Goal: Information Seeking & Learning: Find specific fact

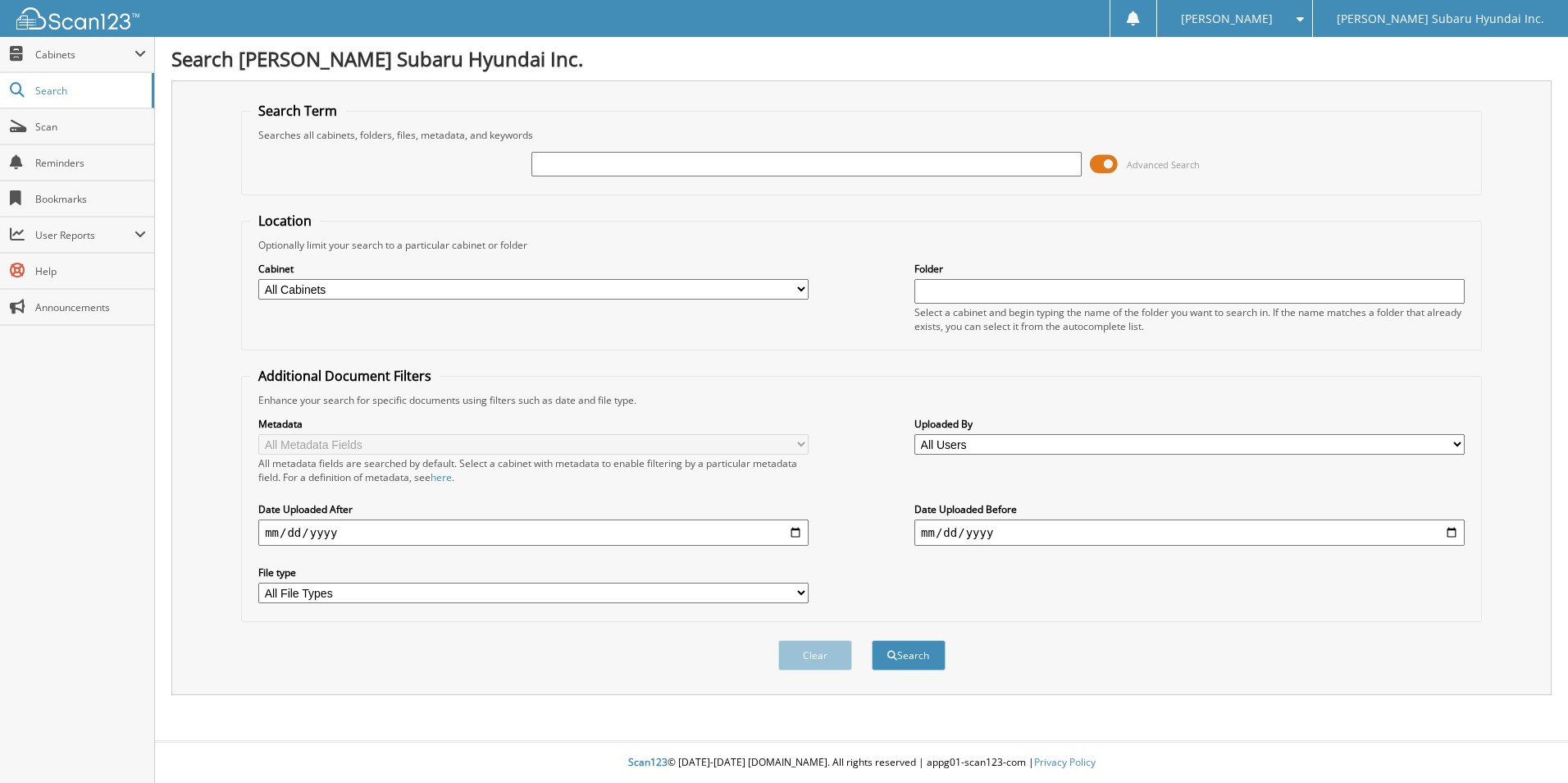
click at [180, 648] on div "Search Term Searches all cabinets, folders, files, metadata, and keywords Advan…" at bounding box center [861, 387] width 1380 height 615
click at [589, 172] on input "text" at bounding box center [806, 163] width 550 height 25
type input "sfo5550a"
click at [871, 640] on button "Search" at bounding box center [908, 655] width 74 height 30
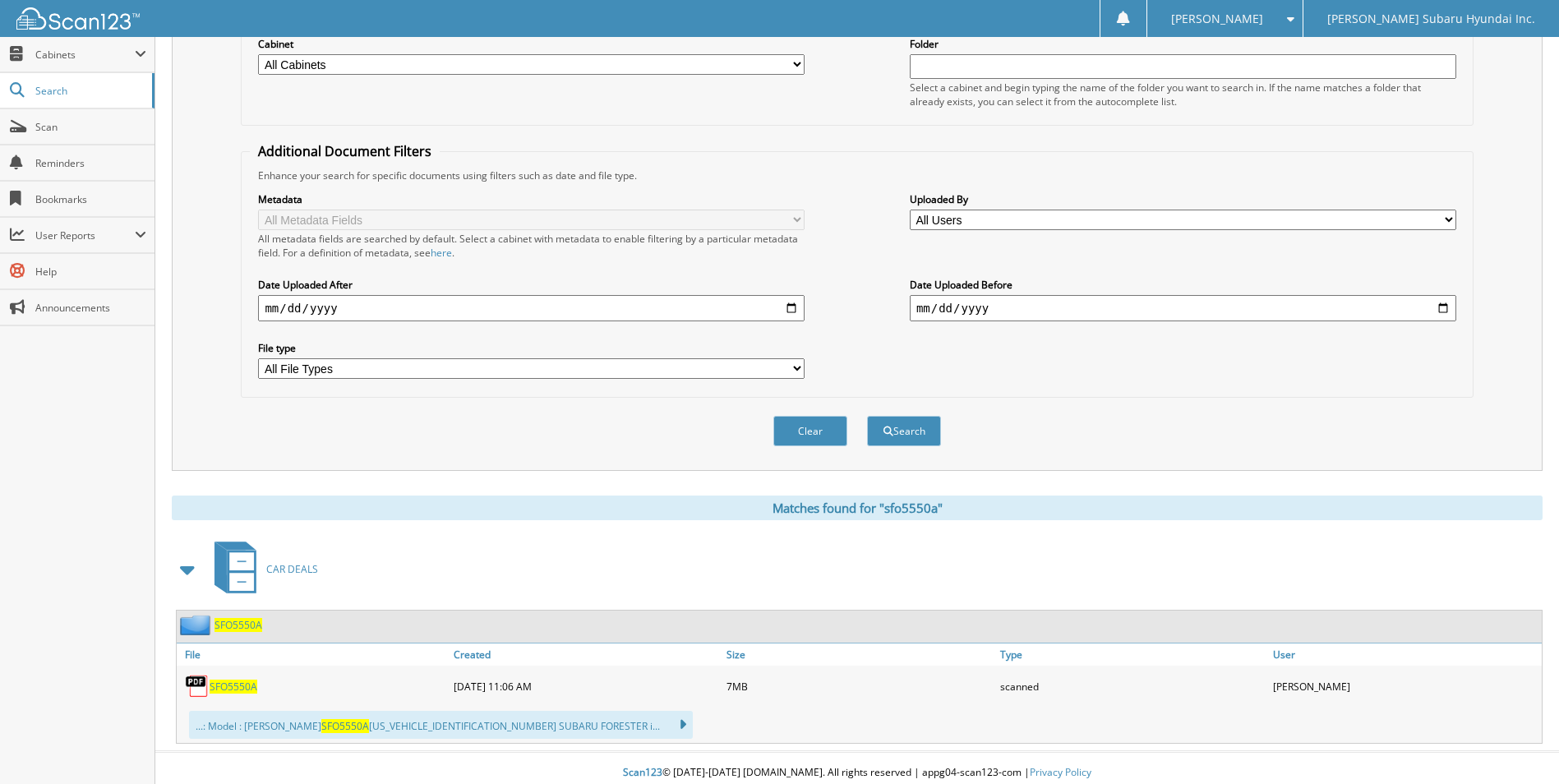
scroll to position [235, 0]
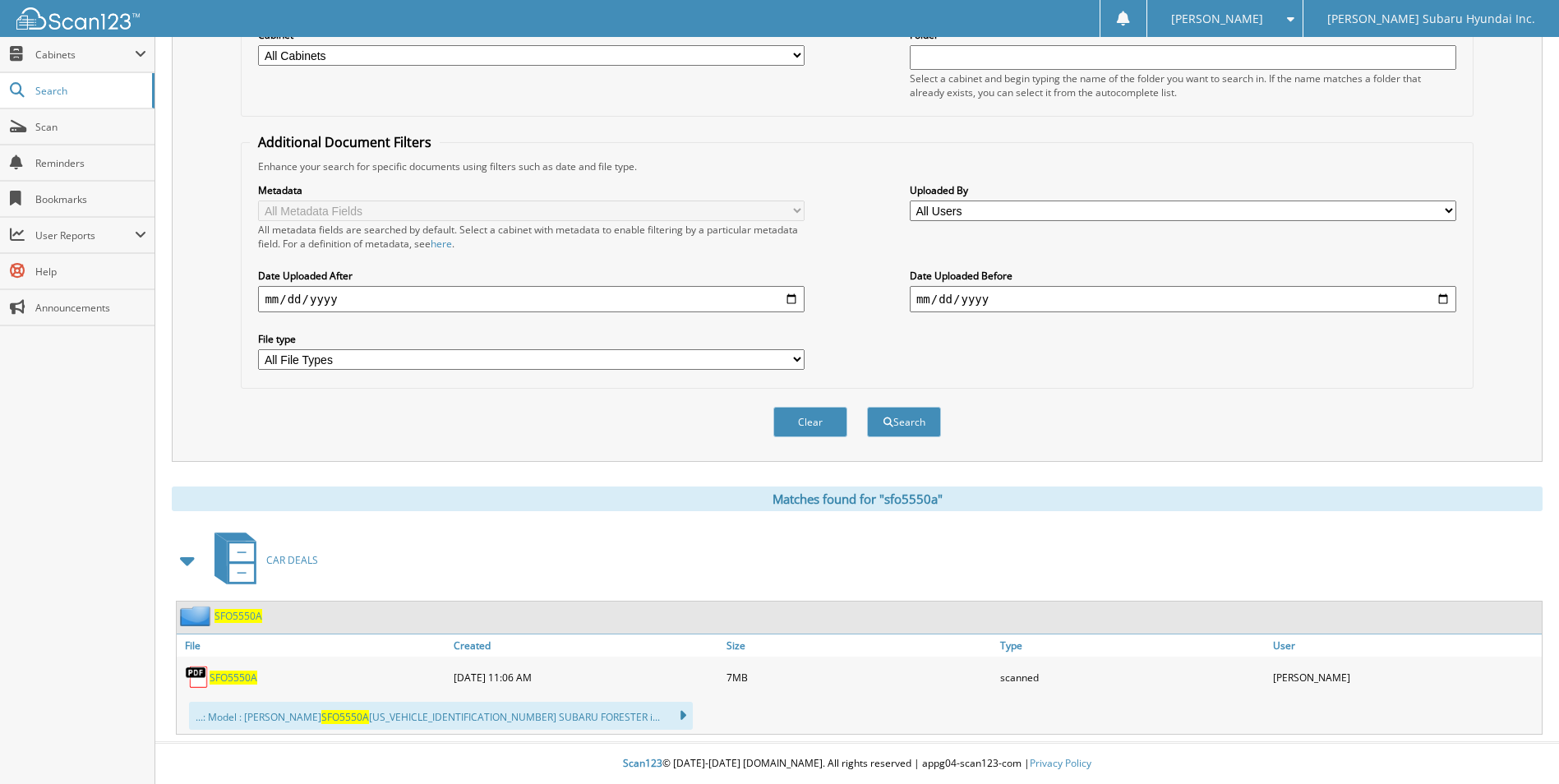
click at [257, 673] on link "SFO5550A" at bounding box center [233, 677] width 47 height 14
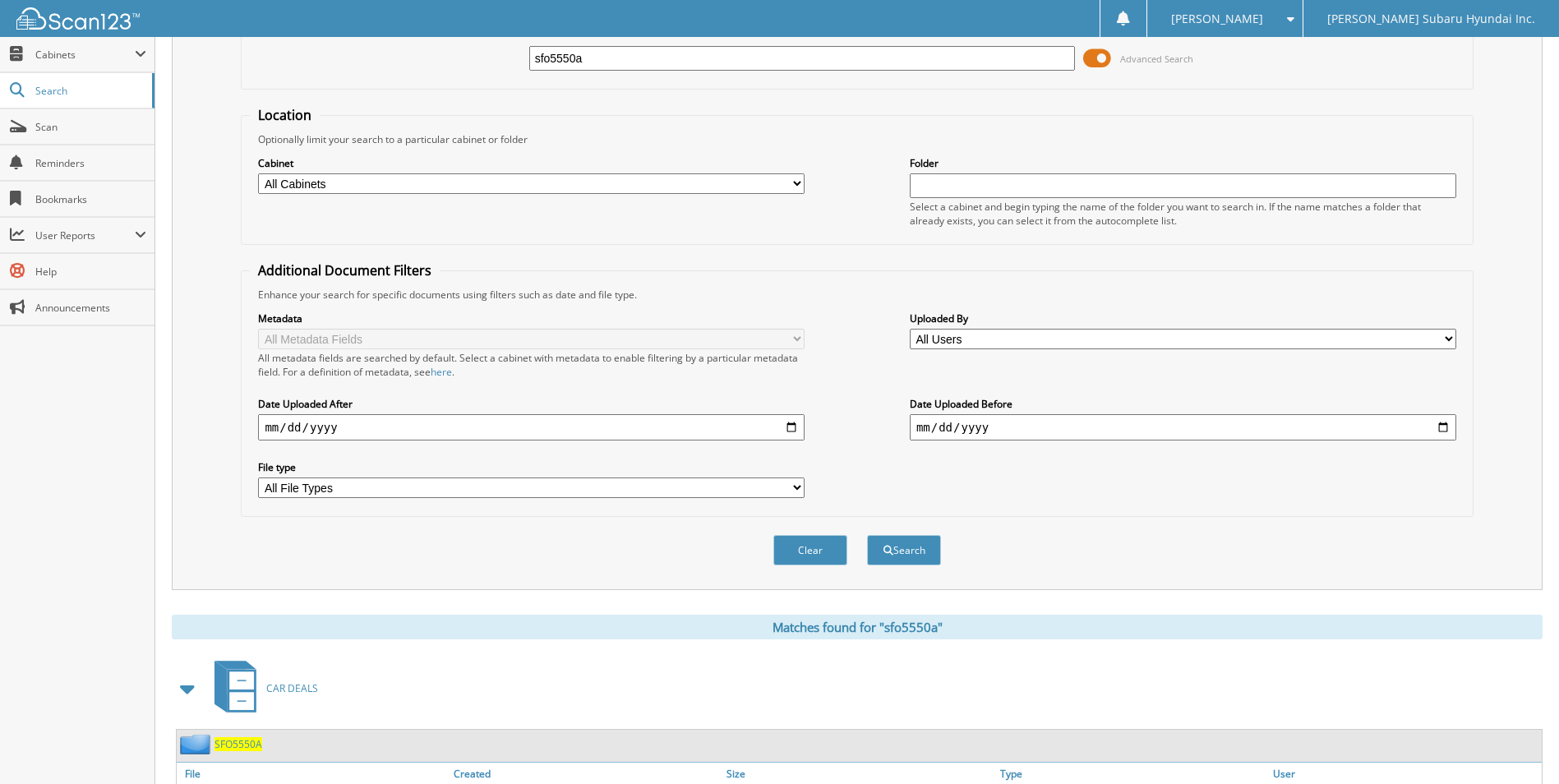
scroll to position [0, 0]
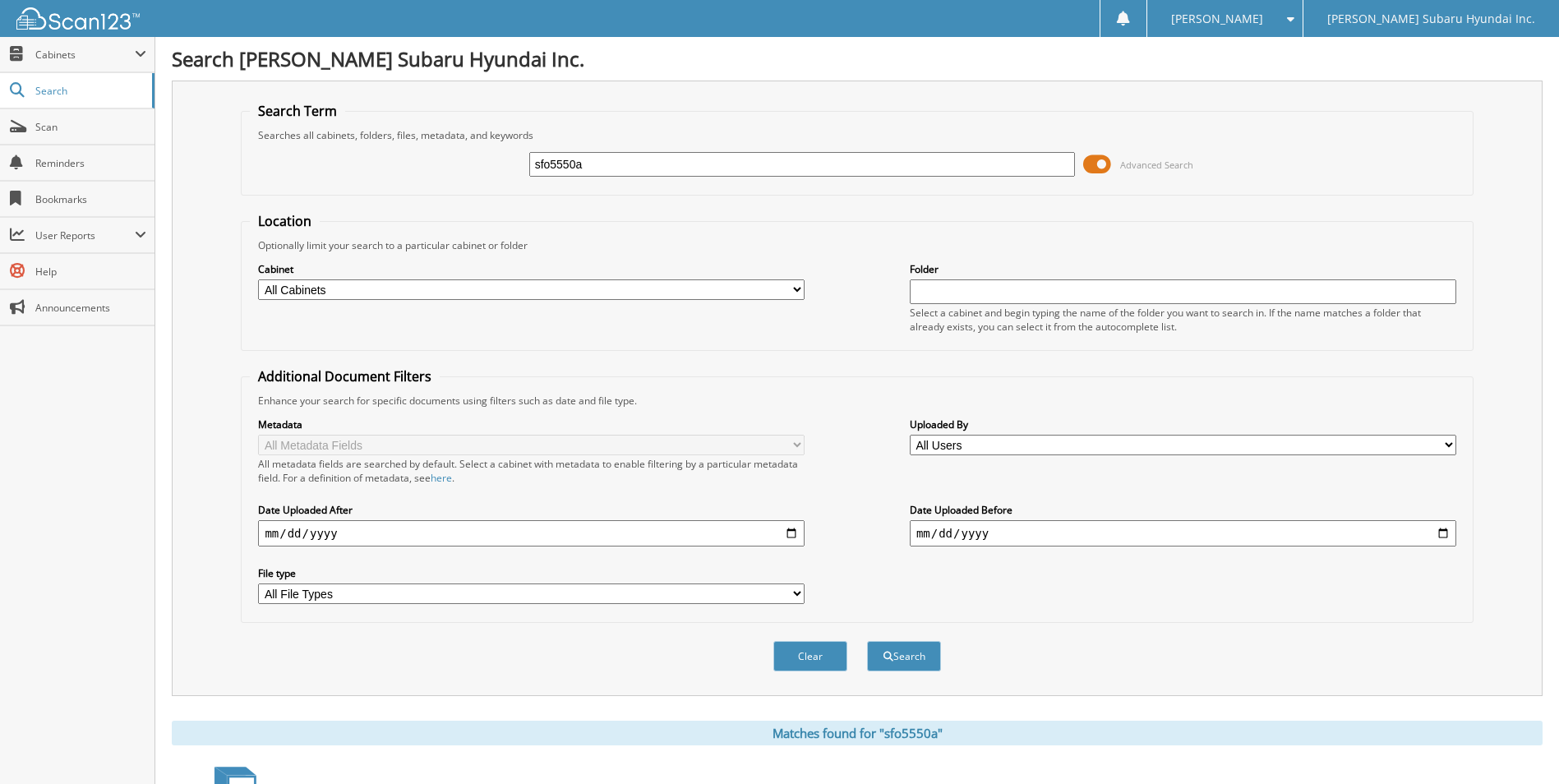
drag, startPoint x: 506, startPoint y: 158, endPoint x: 478, endPoint y: 160, distance: 28.1
click at [478, 160] on div "sfo5550a Advanced Search" at bounding box center [856, 164] width 1213 height 44
type input "sct5920"
click at [867, 641] on button "Search" at bounding box center [904, 656] width 74 height 30
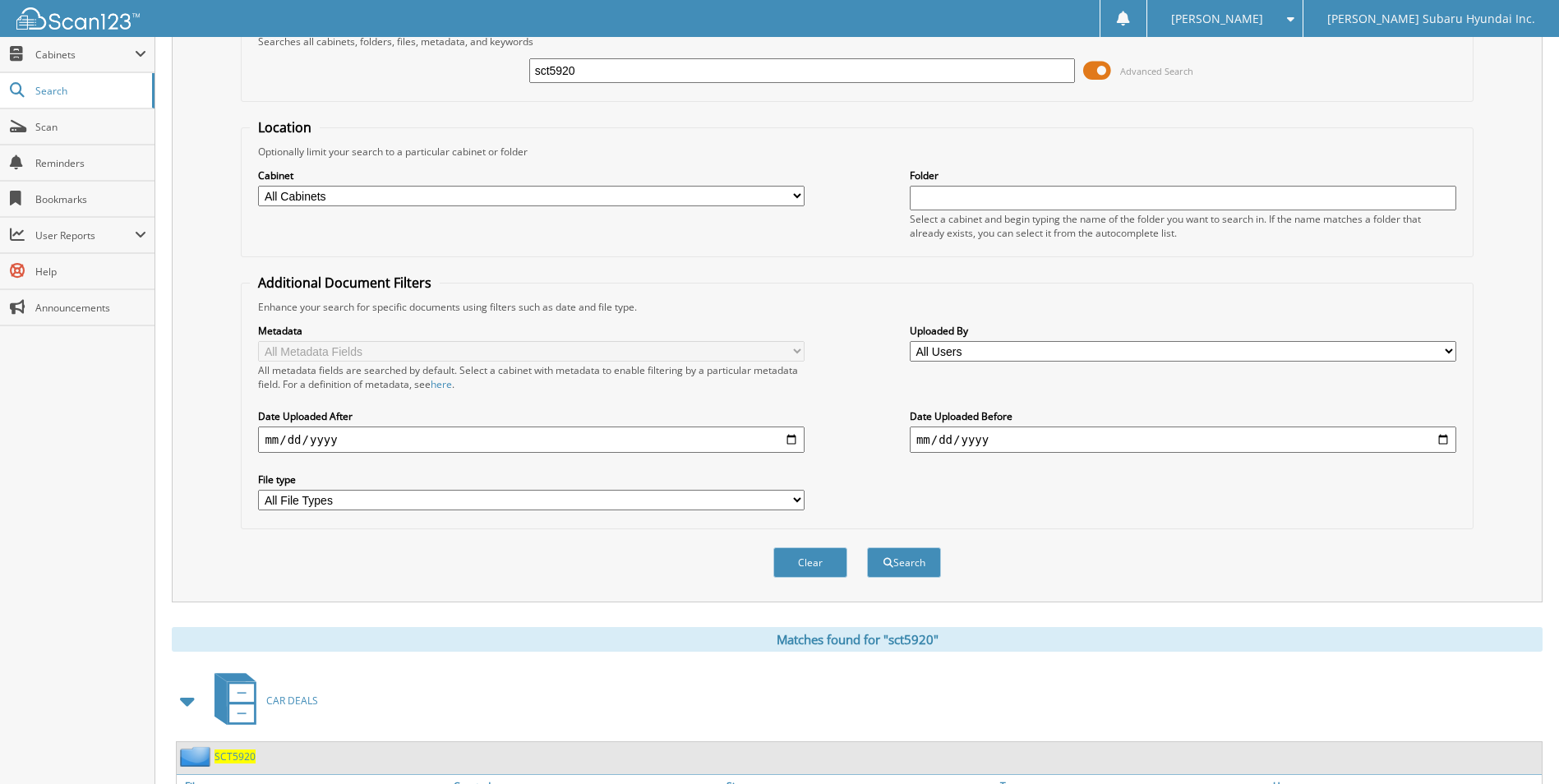
scroll to position [329, 0]
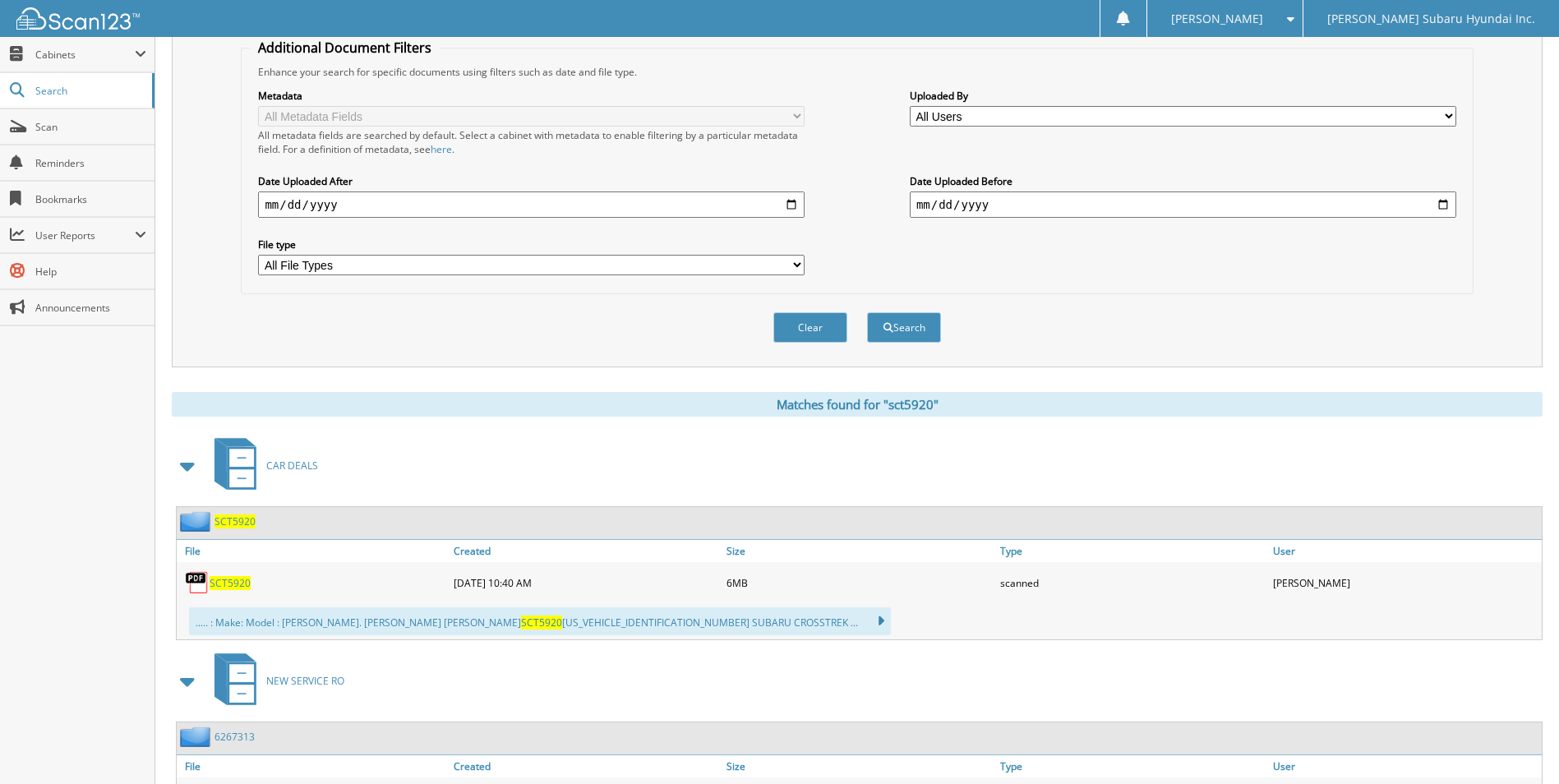
click at [240, 586] on span "SCT5920" at bounding box center [229, 582] width 41 height 14
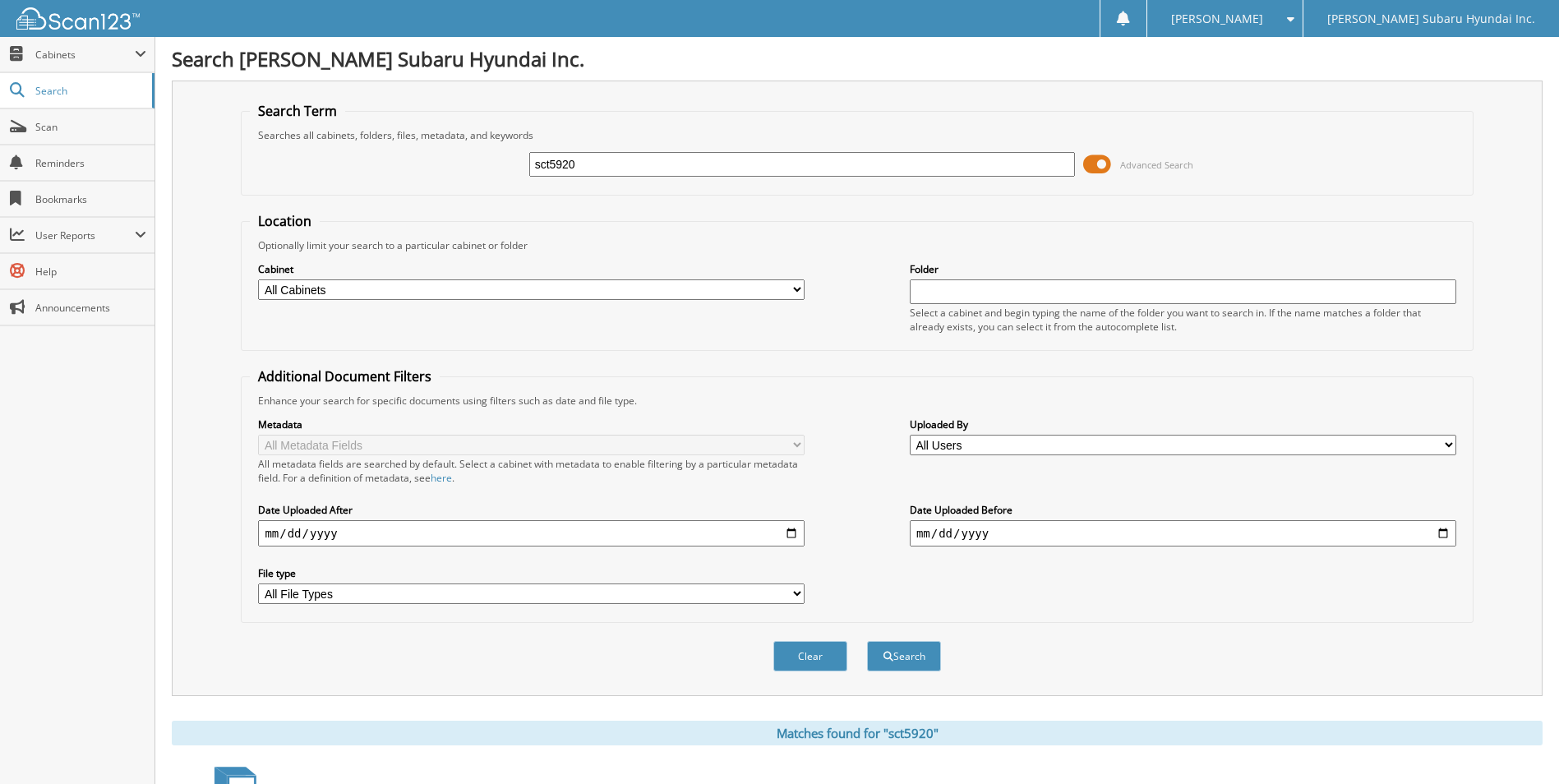
drag, startPoint x: 606, startPoint y: 172, endPoint x: 466, endPoint y: 173, distance: 140.0
click at [466, 173] on div "sct5920 Advanced Search" at bounding box center [856, 164] width 1213 height 44
type input "sfo5456"
click at [867, 641] on button "Search" at bounding box center [904, 656] width 74 height 30
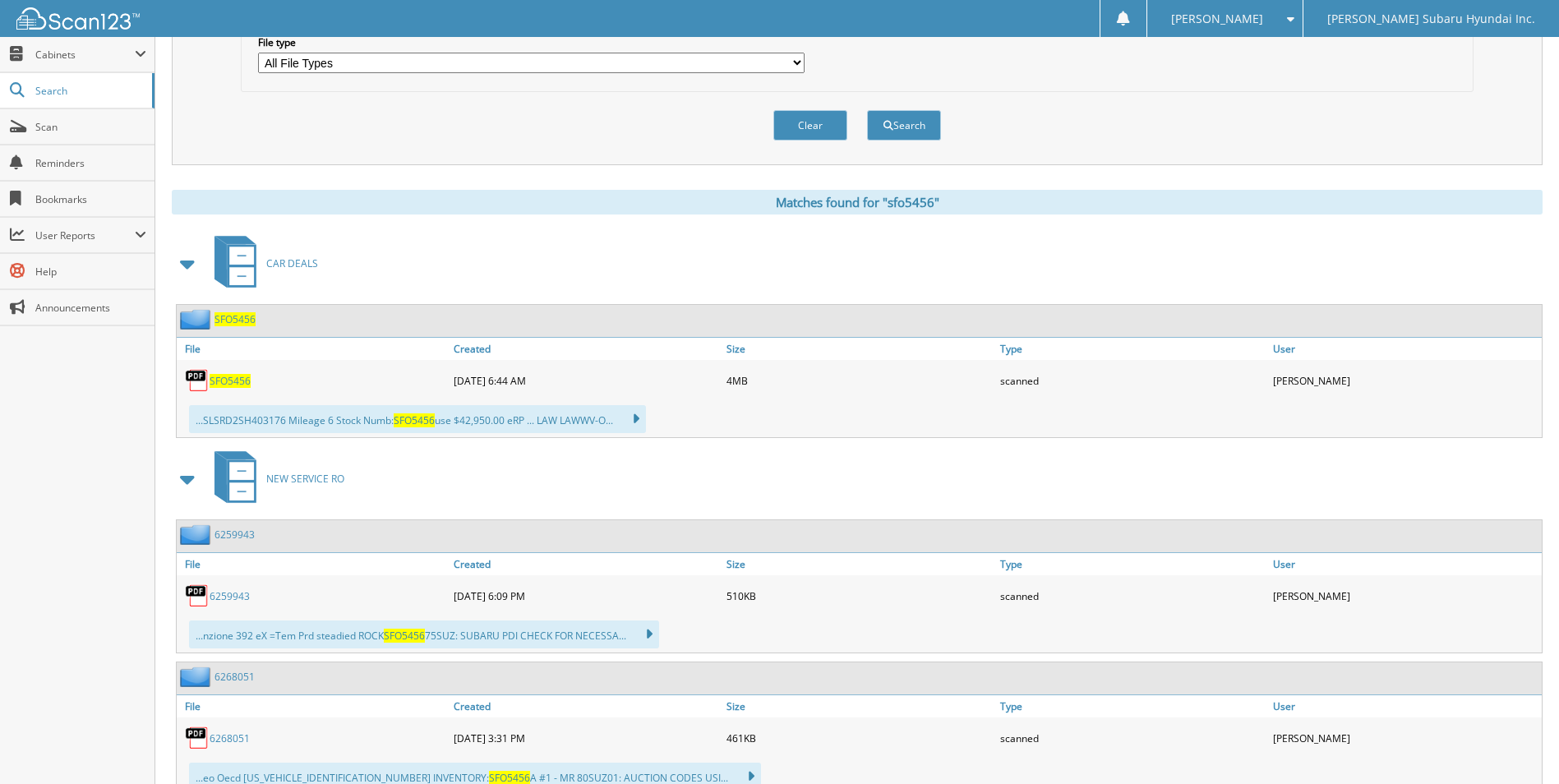
scroll to position [575, 0]
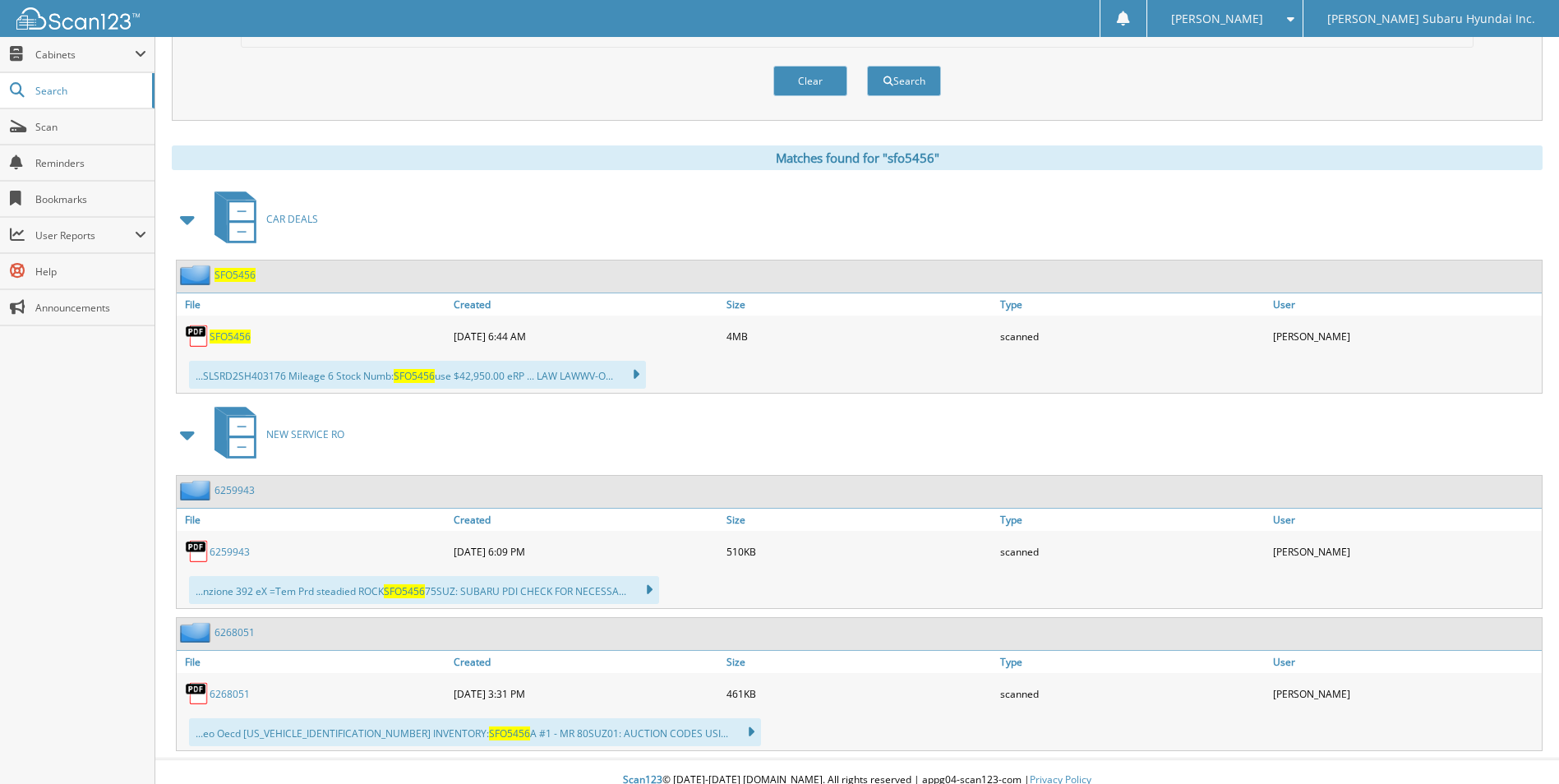
click at [228, 335] on span "SFO5456" at bounding box center [229, 336] width 41 height 14
click at [933, 226] on div "CAR DEALS" at bounding box center [857, 218] width 1370 height 65
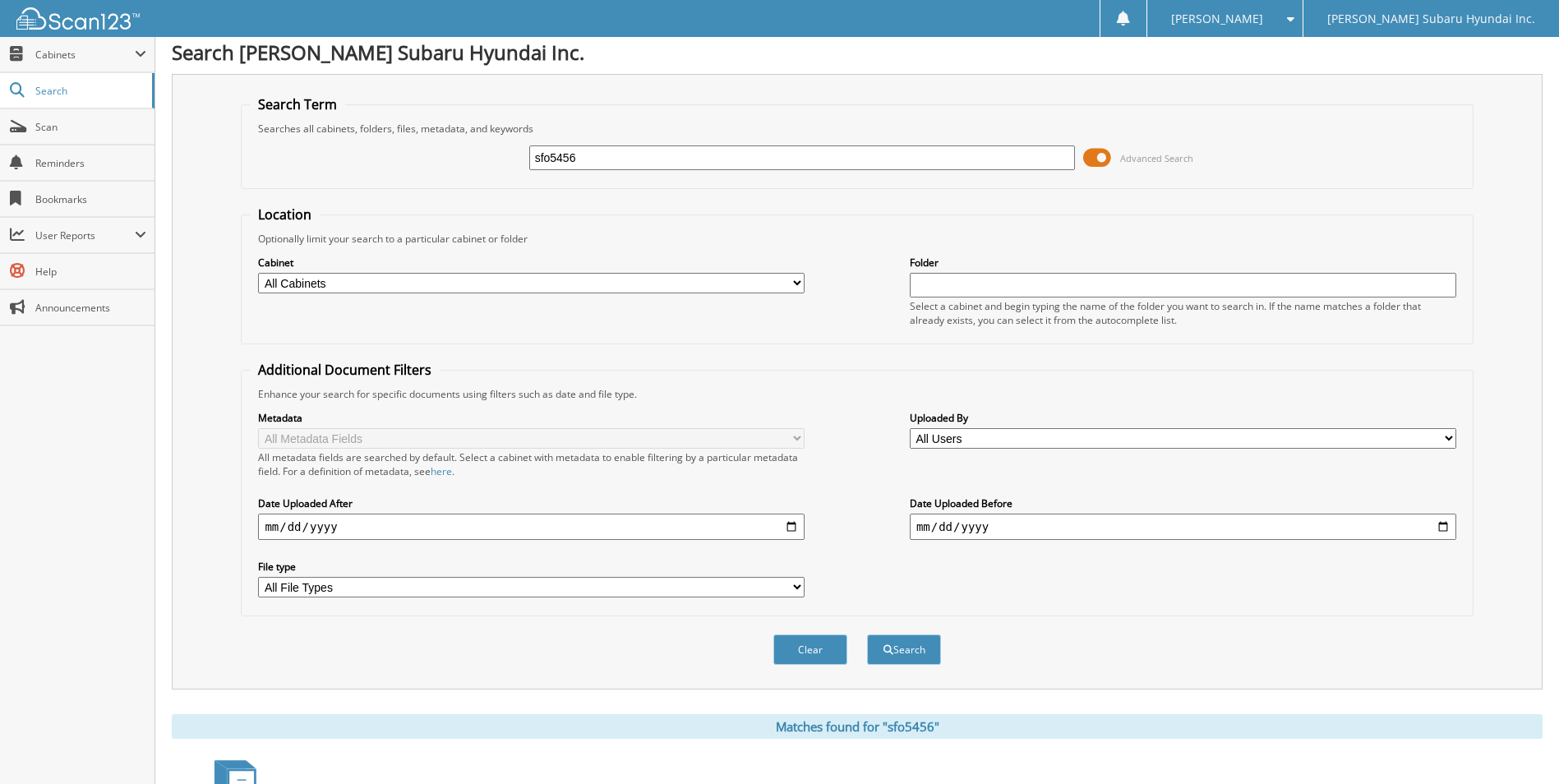
scroll to position [0, 0]
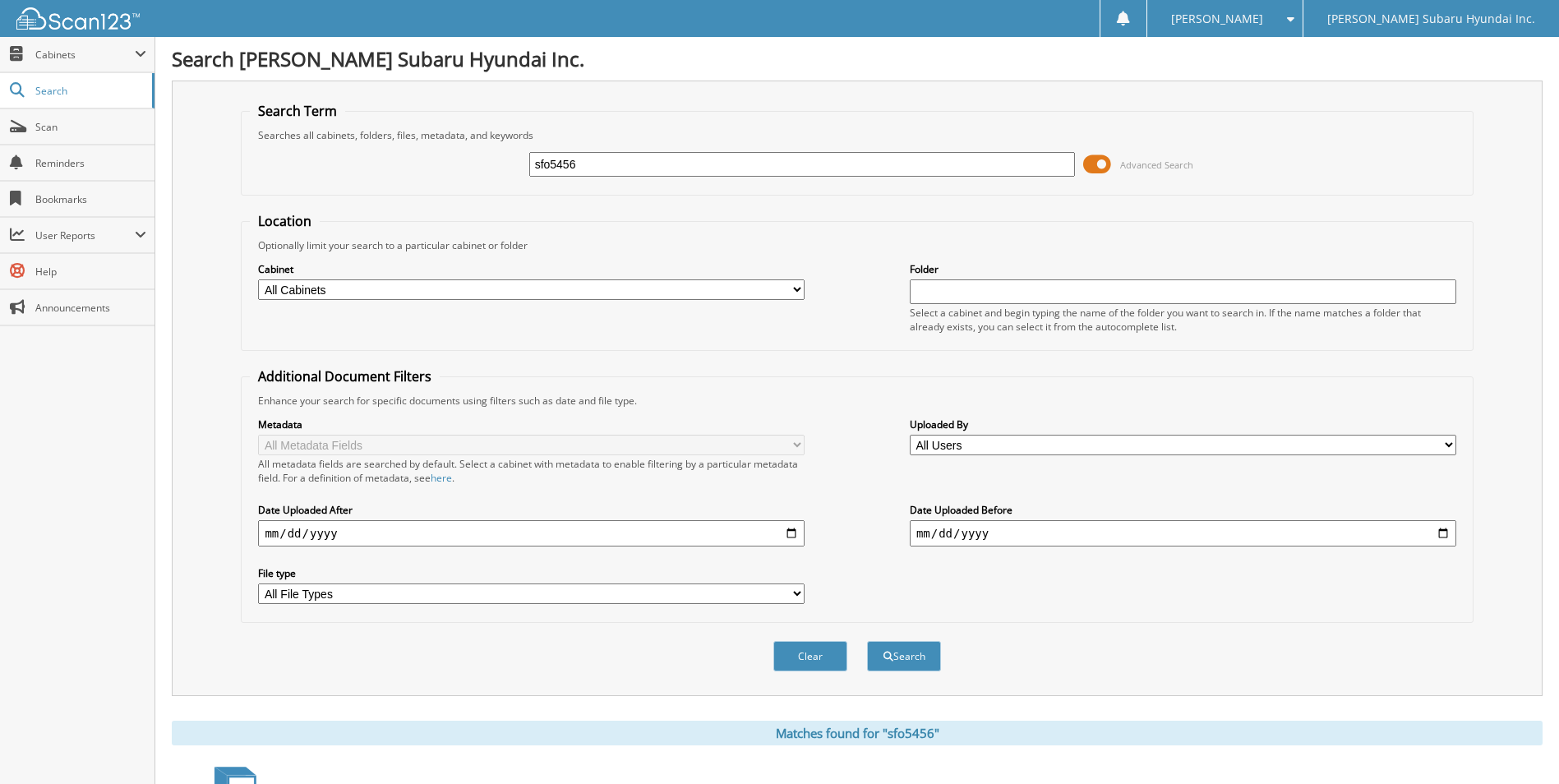
drag, startPoint x: 610, startPoint y: 162, endPoint x: 450, endPoint y: 178, distance: 160.8
click at [450, 178] on div "sfo5456 Advanced Search" at bounding box center [856, 164] width 1213 height 44
type input "sfo5559c"
click at [867, 641] on button "Search" at bounding box center [904, 656] width 74 height 30
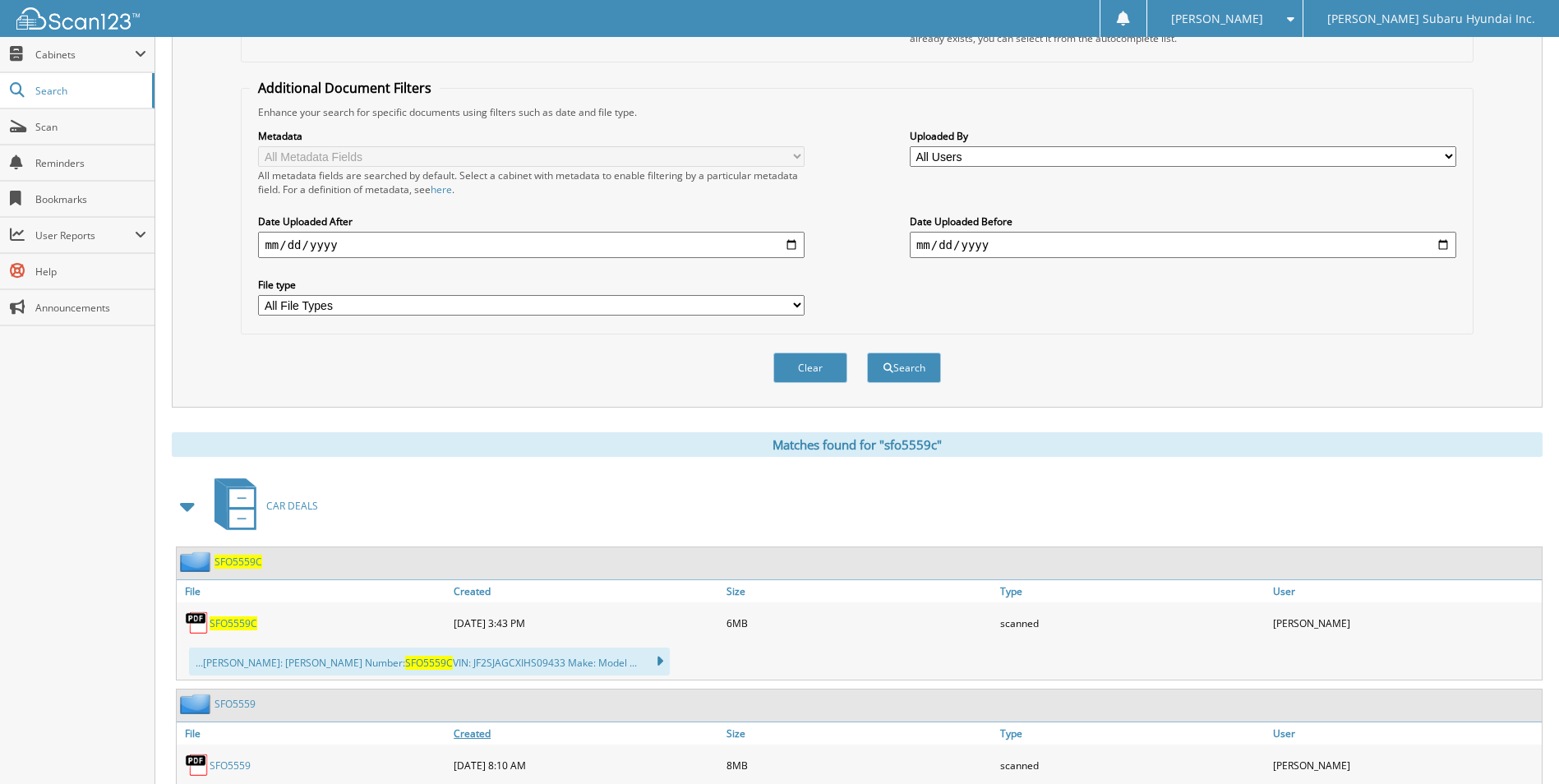
scroll to position [329, 0]
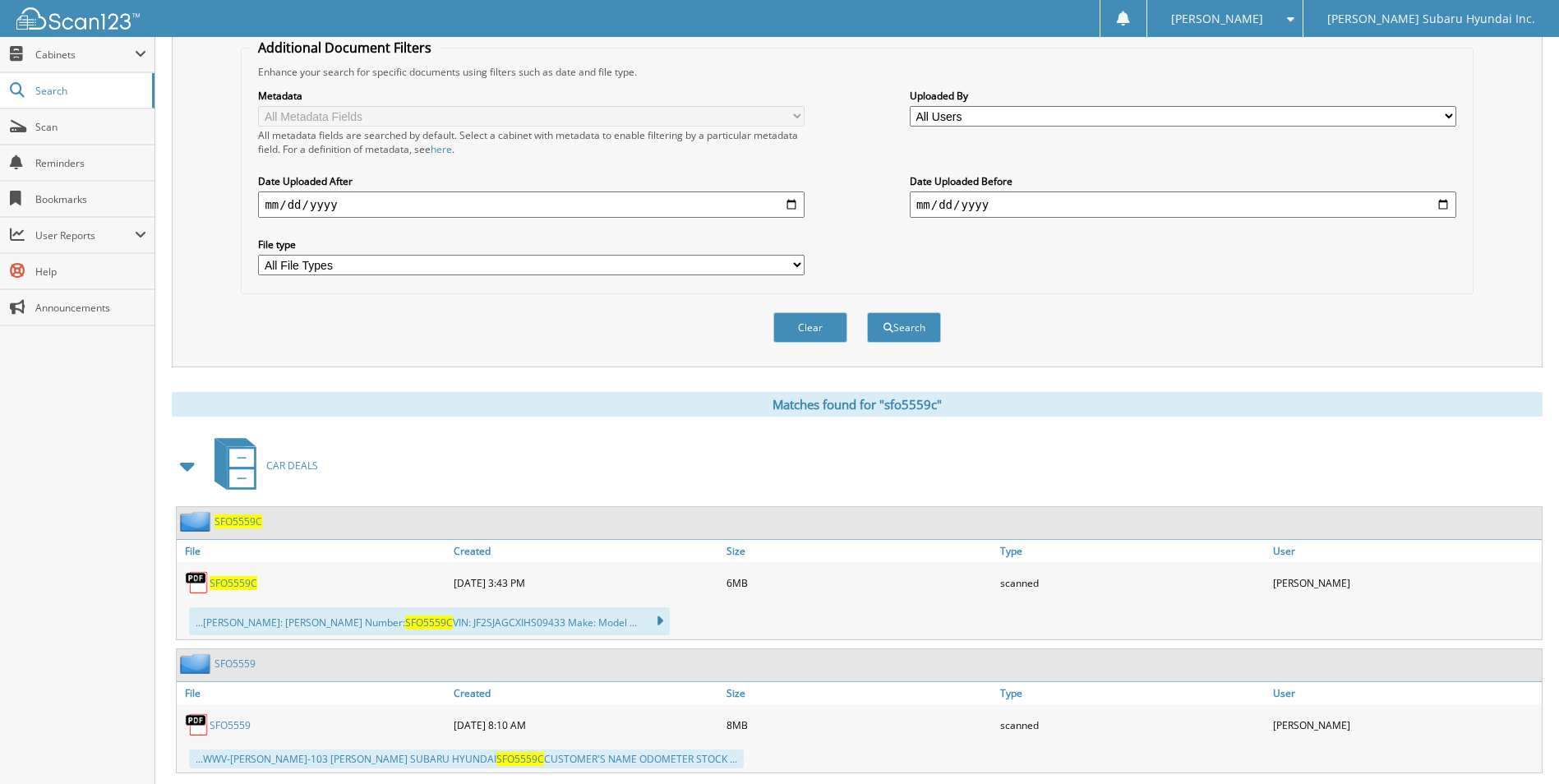
click at [241, 583] on span "SFO5559C" at bounding box center [233, 582] width 47 height 14
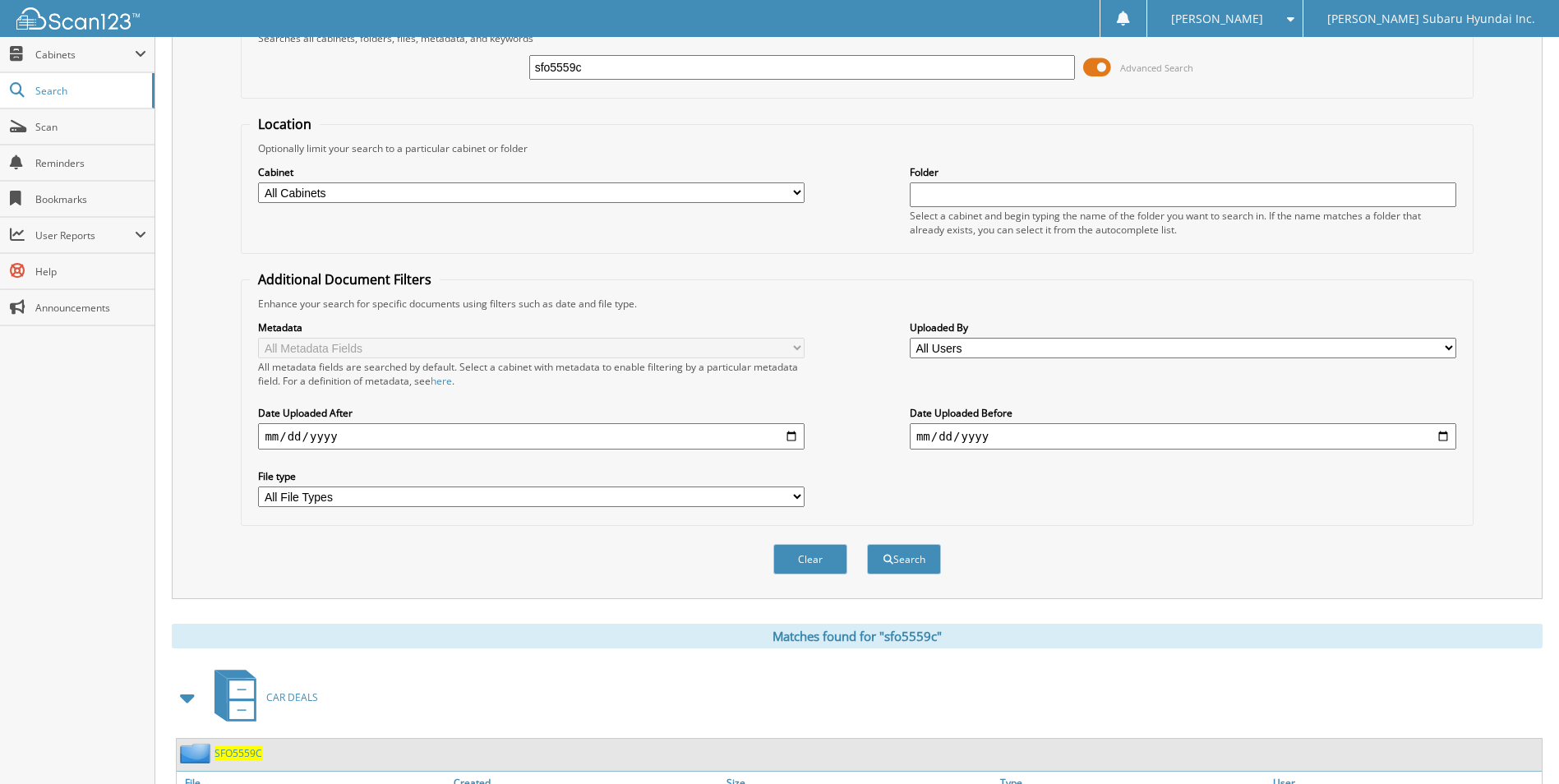
scroll to position [0, 0]
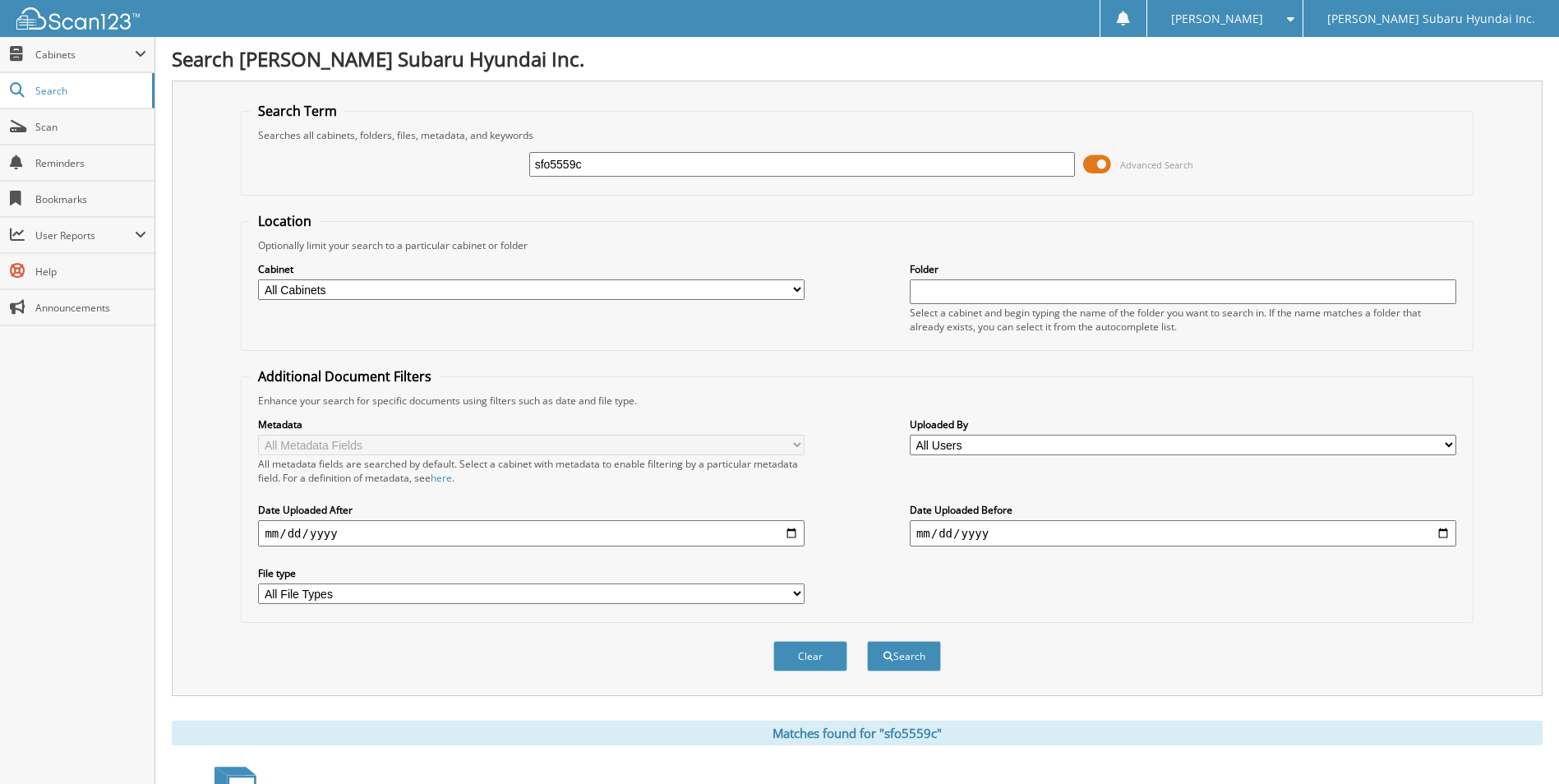
drag, startPoint x: 650, startPoint y: 175, endPoint x: 493, endPoint y: 182, distance: 157.2
click at [493, 182] on div "sfo5559c Advanced Search" at bounding box center [856, 164] width 1213 height 44
type input "slg3982a"
click at [867, 641] on button "Search" at bounding box center [904, 656] width 74 height 30
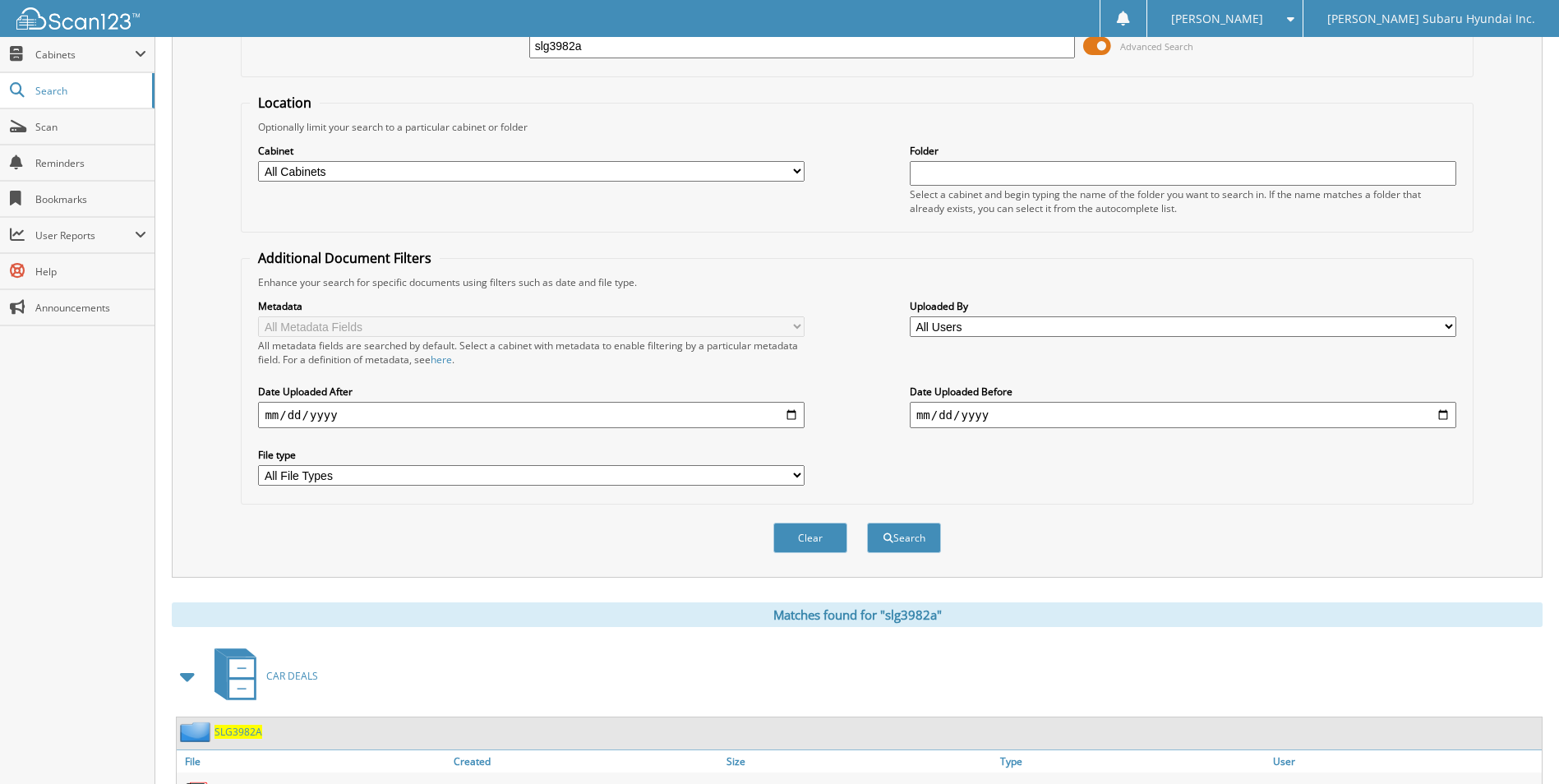
scroll to position [329, 0]
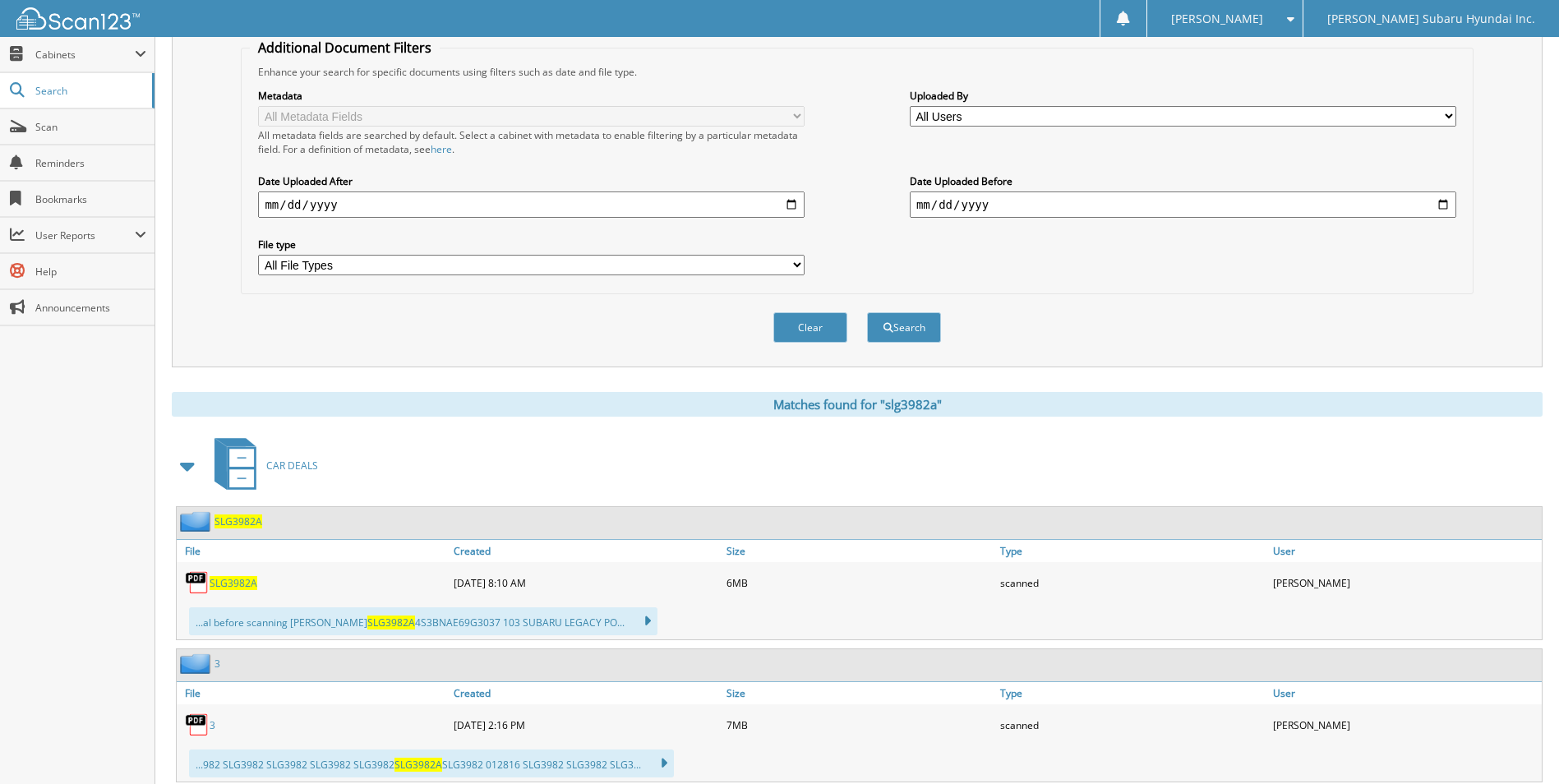
click at [246, 582] on span "SLG3982A" at bounding box center [233, 582] width 47 height 14
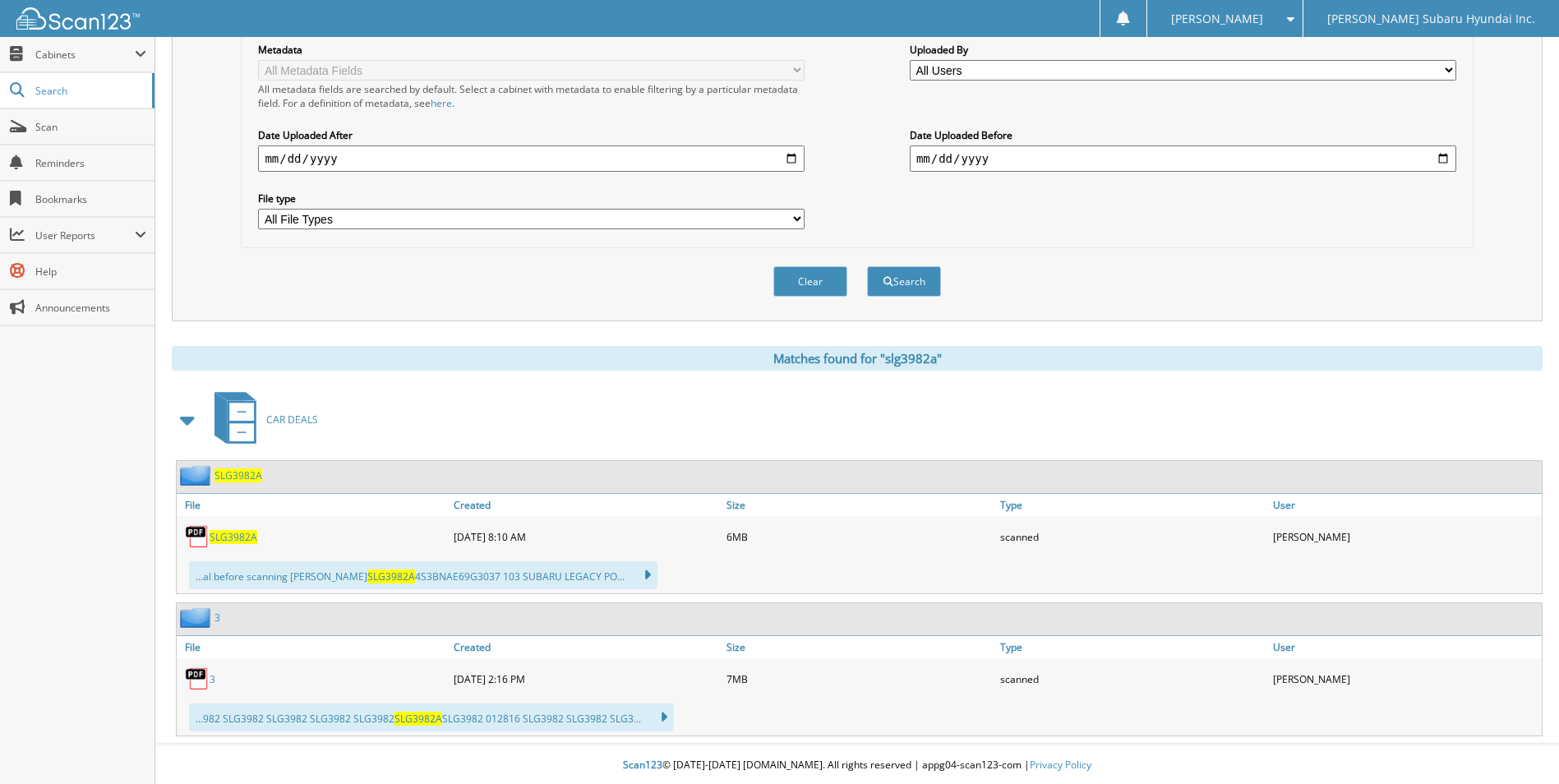
scroll to position [377, 0]
click at [245, 530] on span "SLG3982A" at bounding box center [233, 535] width 47 height 14
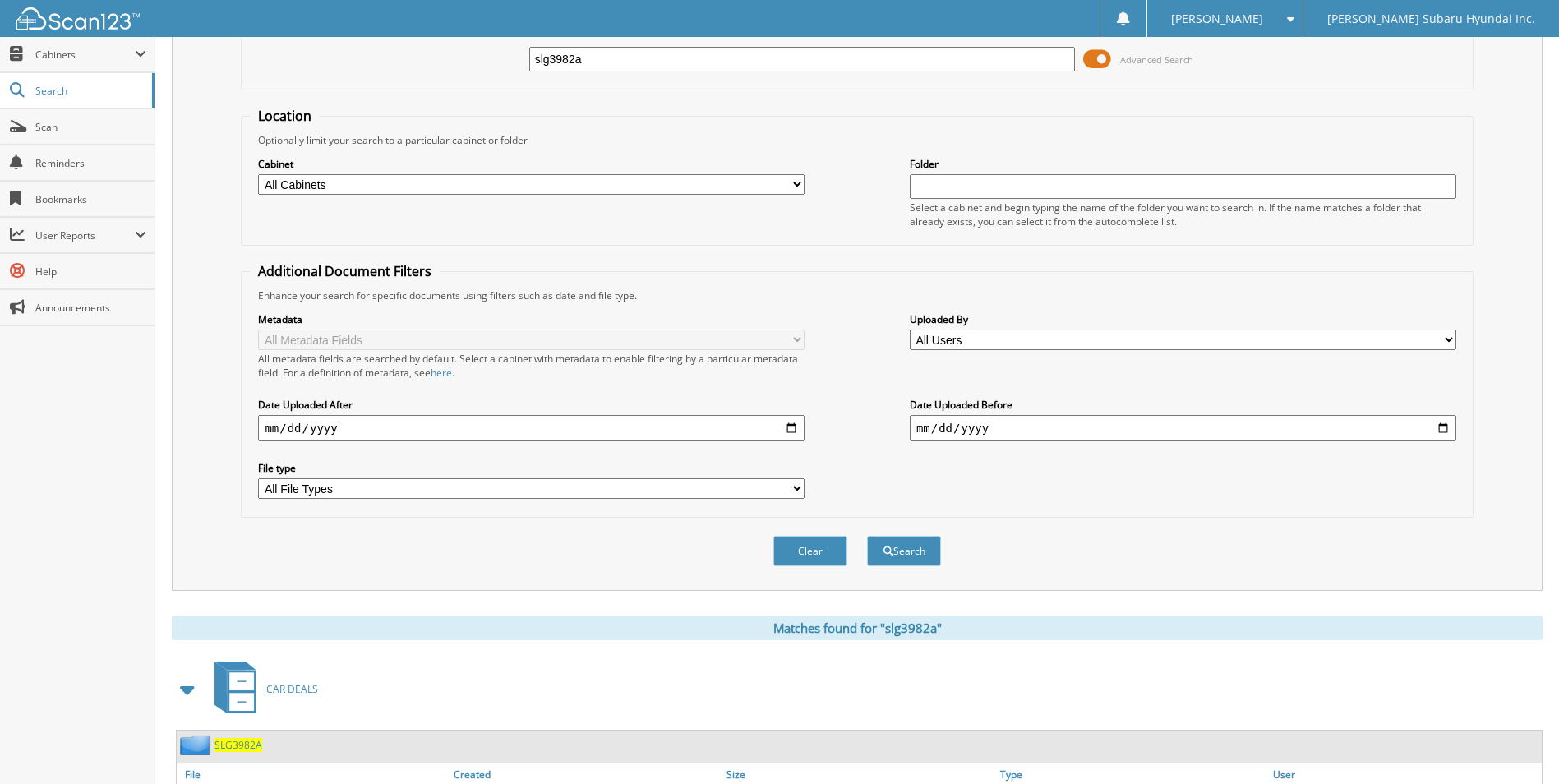
scroll to position [0, 0]
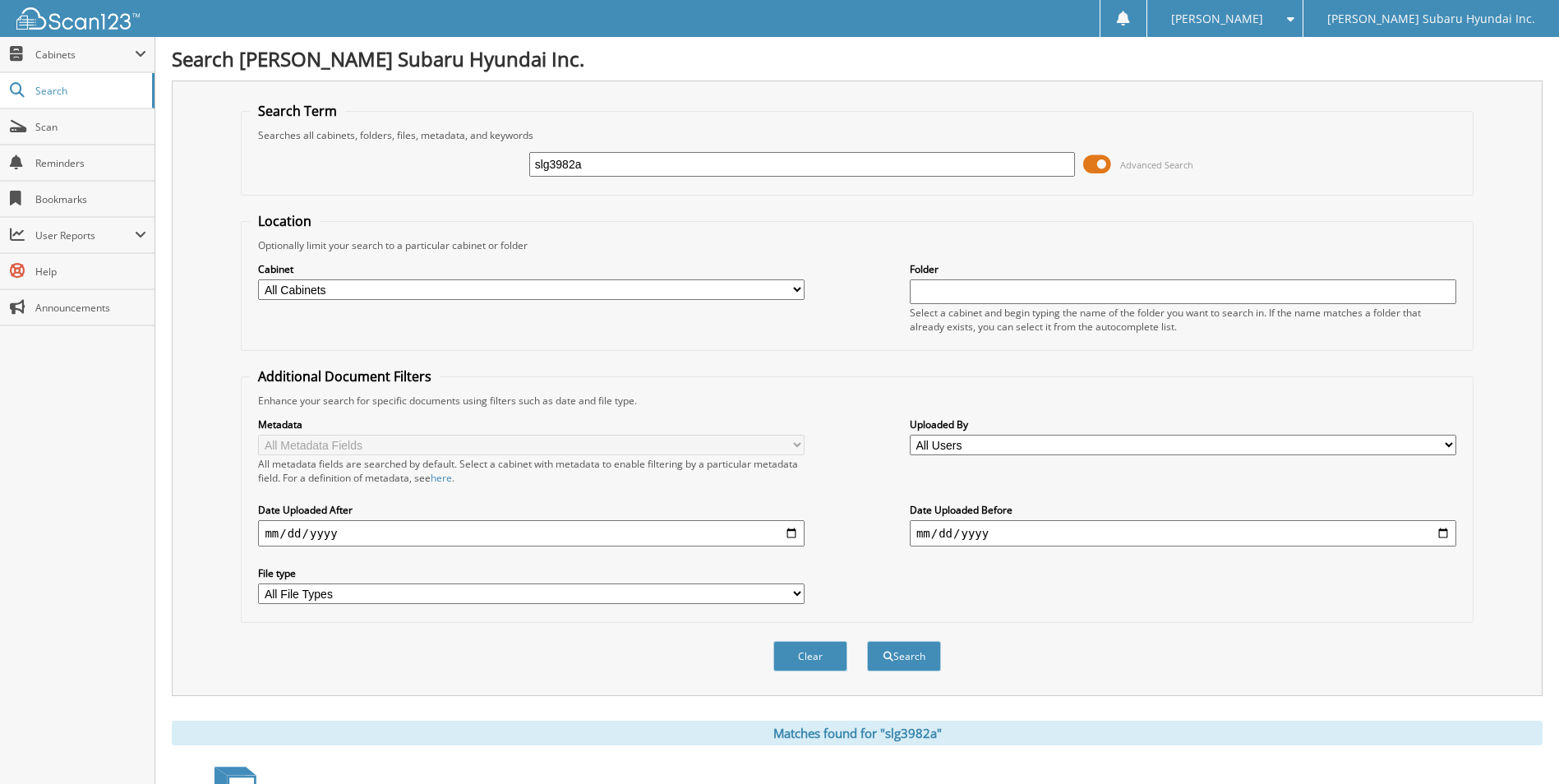
drag, startPoint x: 634, startPoint y: 162, endPoint x: 492, endPoint y: 157, distance: 142.1
click at [492, 157] on div "slg3982a Advanced Search" at bounding box center [856, 164] width 1213 height 44
type input "hsf2218"
click at [867, 641] on button "Search" at bounding box center [904, 656] width 74 height 30
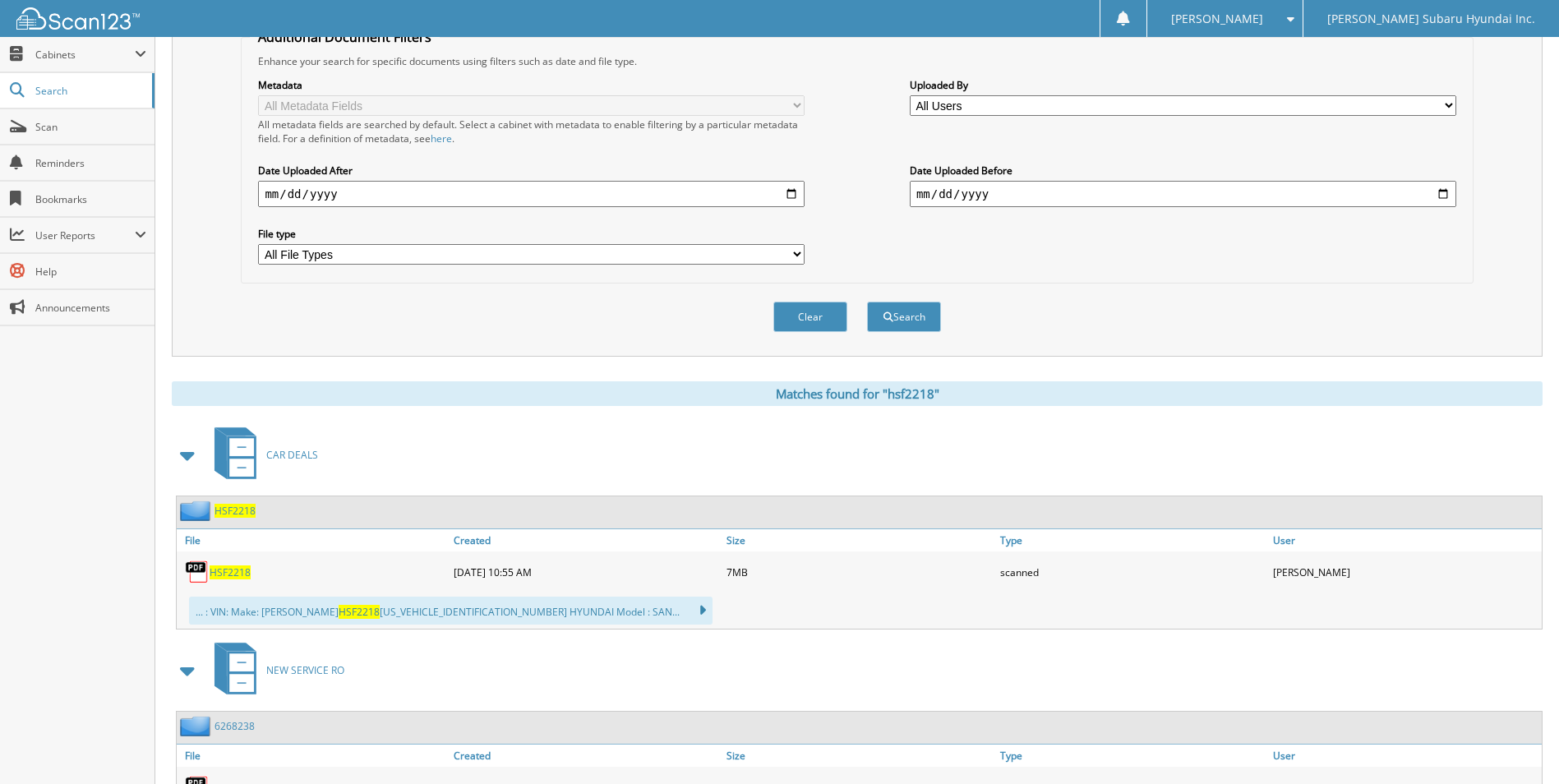
scroll to position [411, 0]
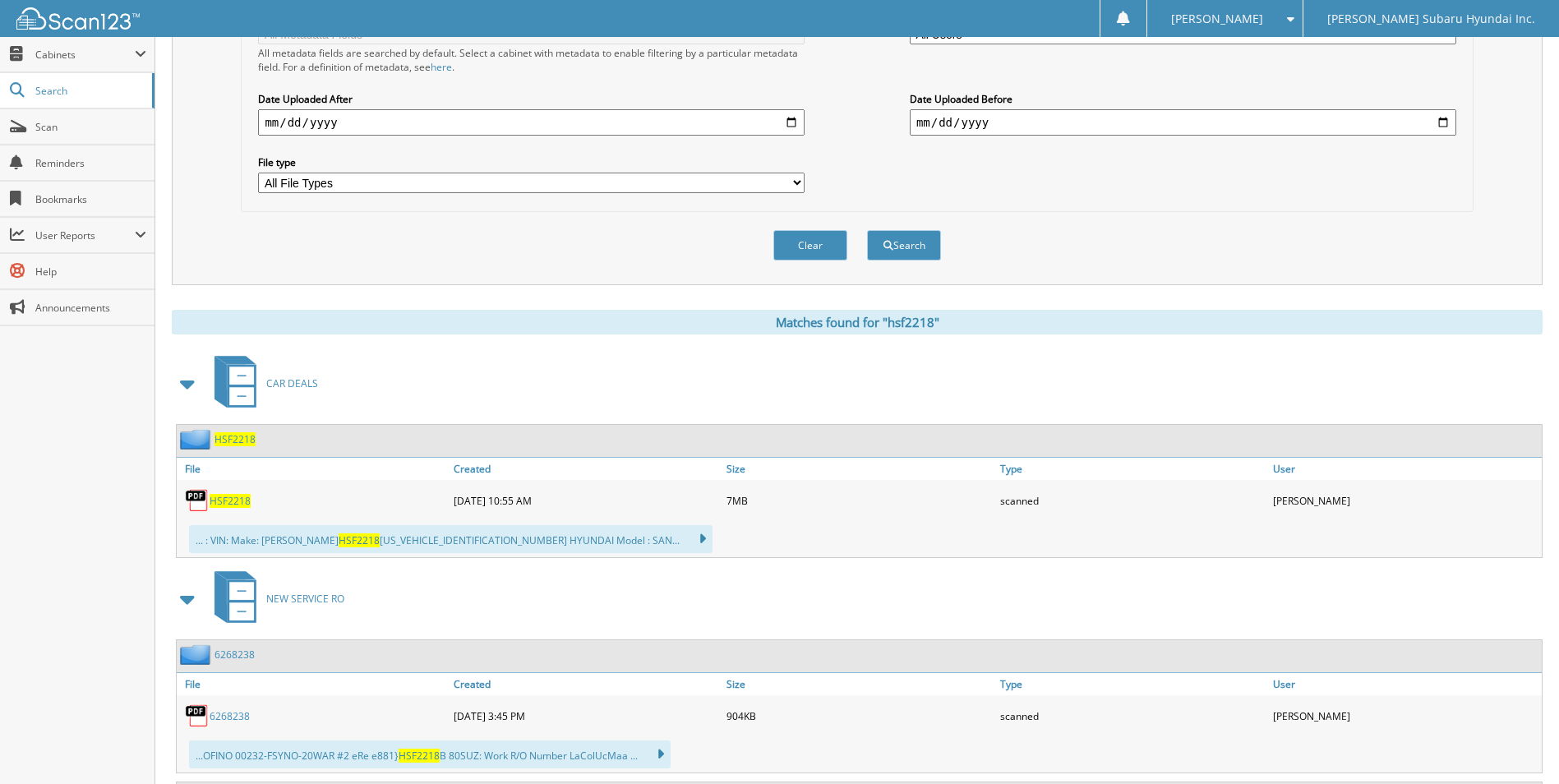
click at [231, 503] on span "HSF2218" at bounding box center [229, 500] width 41 height 14
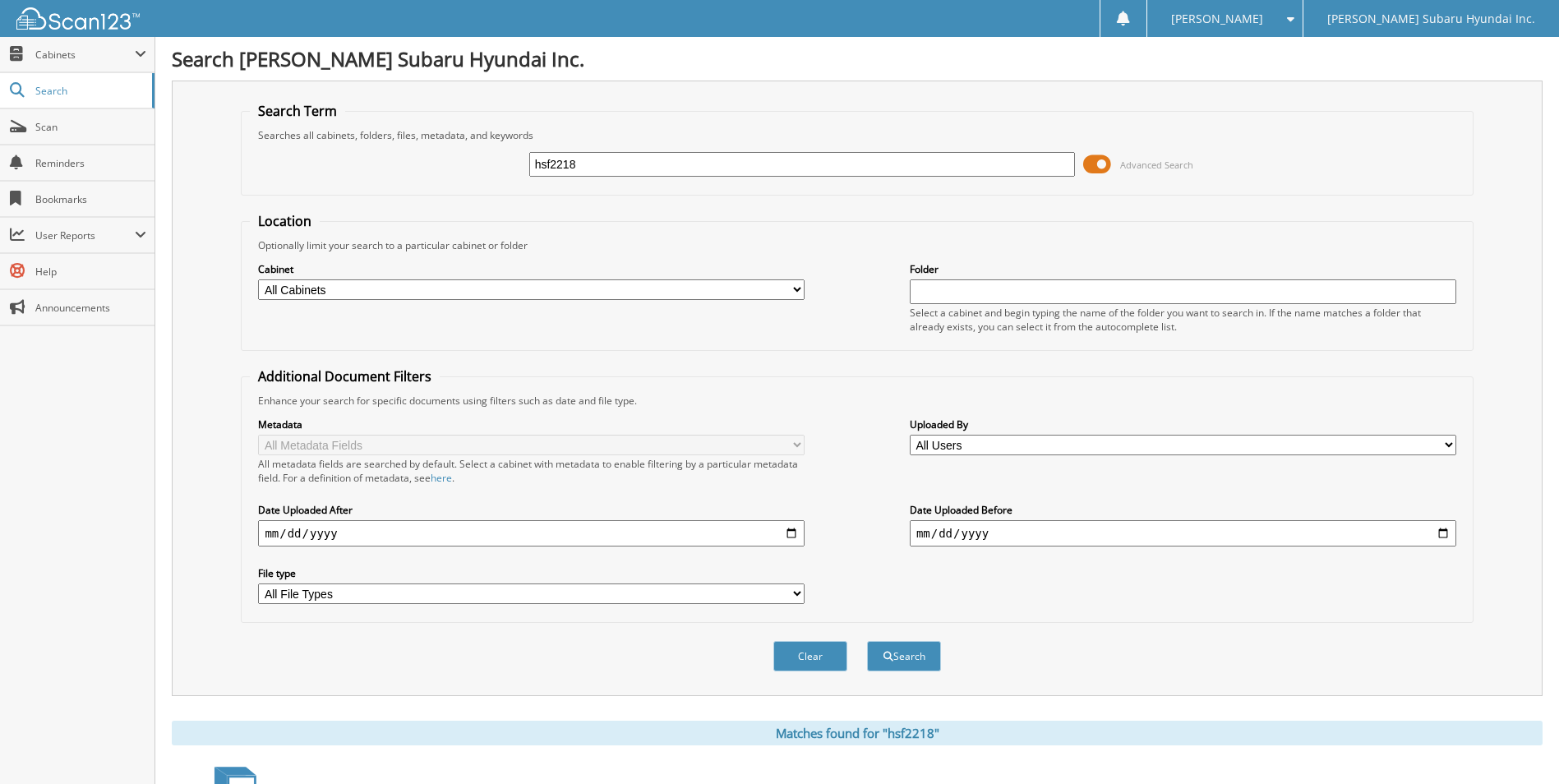
drag, startPoint x: 761, startPoint y: 154, endPoint x: 481, endPoint y: 151, distance: 280.0
click at [481, 151] on div "hsf2218 Advanced Search" at bounding box center [856, 164] width 1213 height 44
type input "slo8869"
click at [867, 641] on button "Search" at bounding box center [904, 656] width 74 height 30
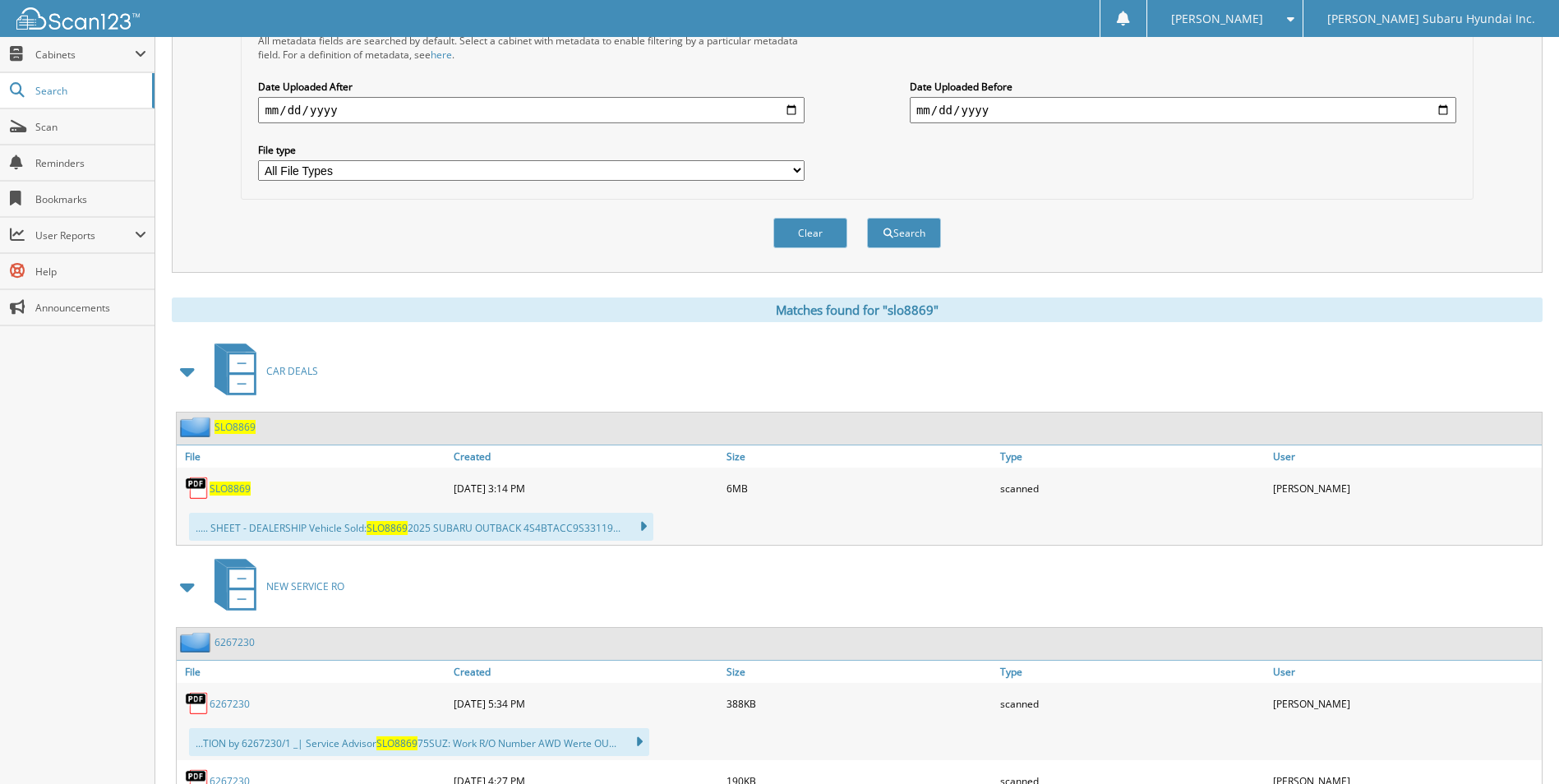
scroll to position [527, 0]
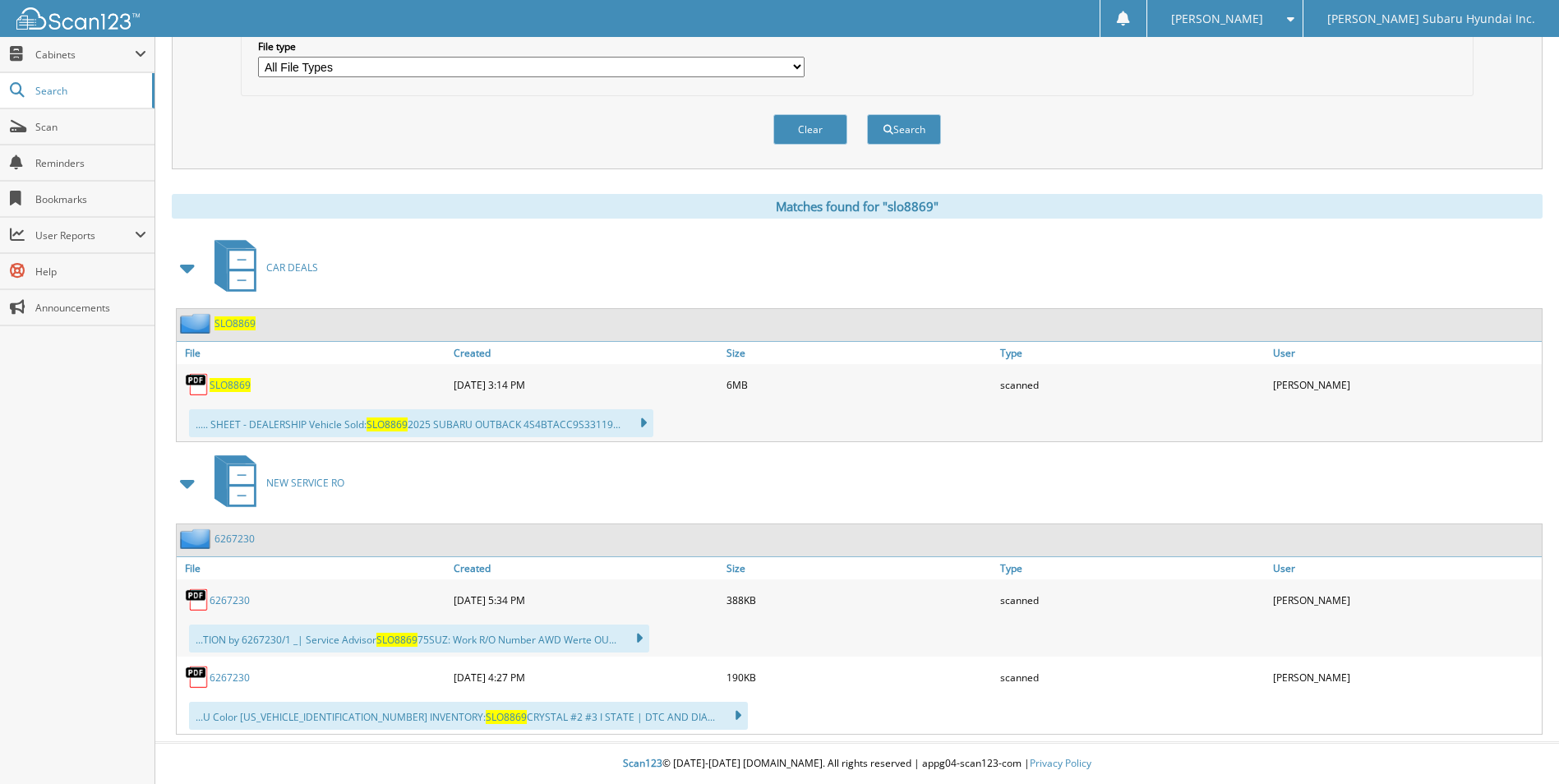
click at [246, 388] on span "SLO8869" at bounding box center [229, 384] width 41 height 14
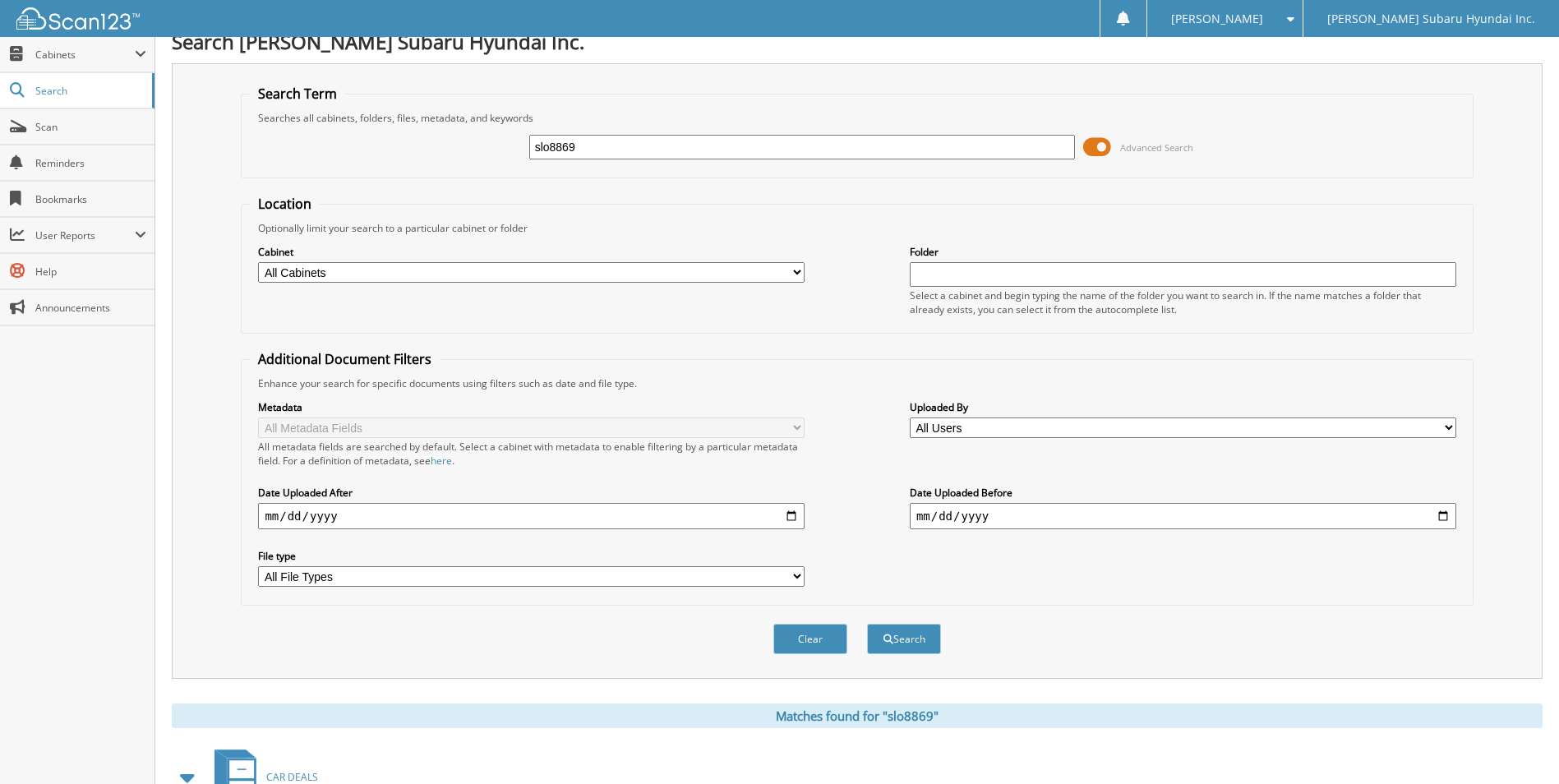
scroll to position [0, 0]
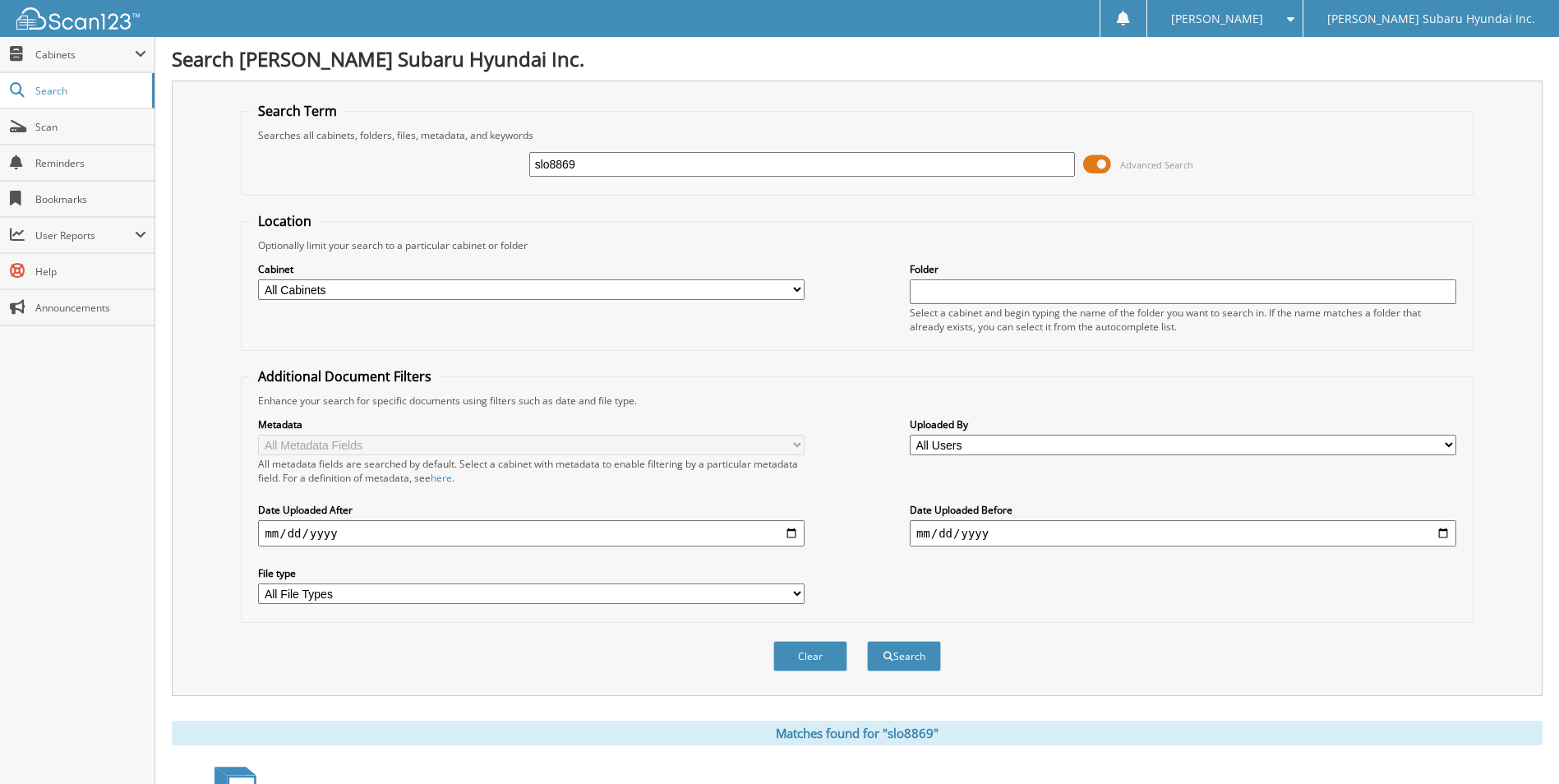
drag, startPoint x: 601, startPoint y: 159, endPoint x: 533, endPoint y: 152, distance: 68.4
click at [533, 152] on input "slo8869" at bounding box center [802, 163] width 546 height 25
type input "sct5497b"
click at [867, 641] on button "Search" at bounding box center [904, 656] width 74 height 30
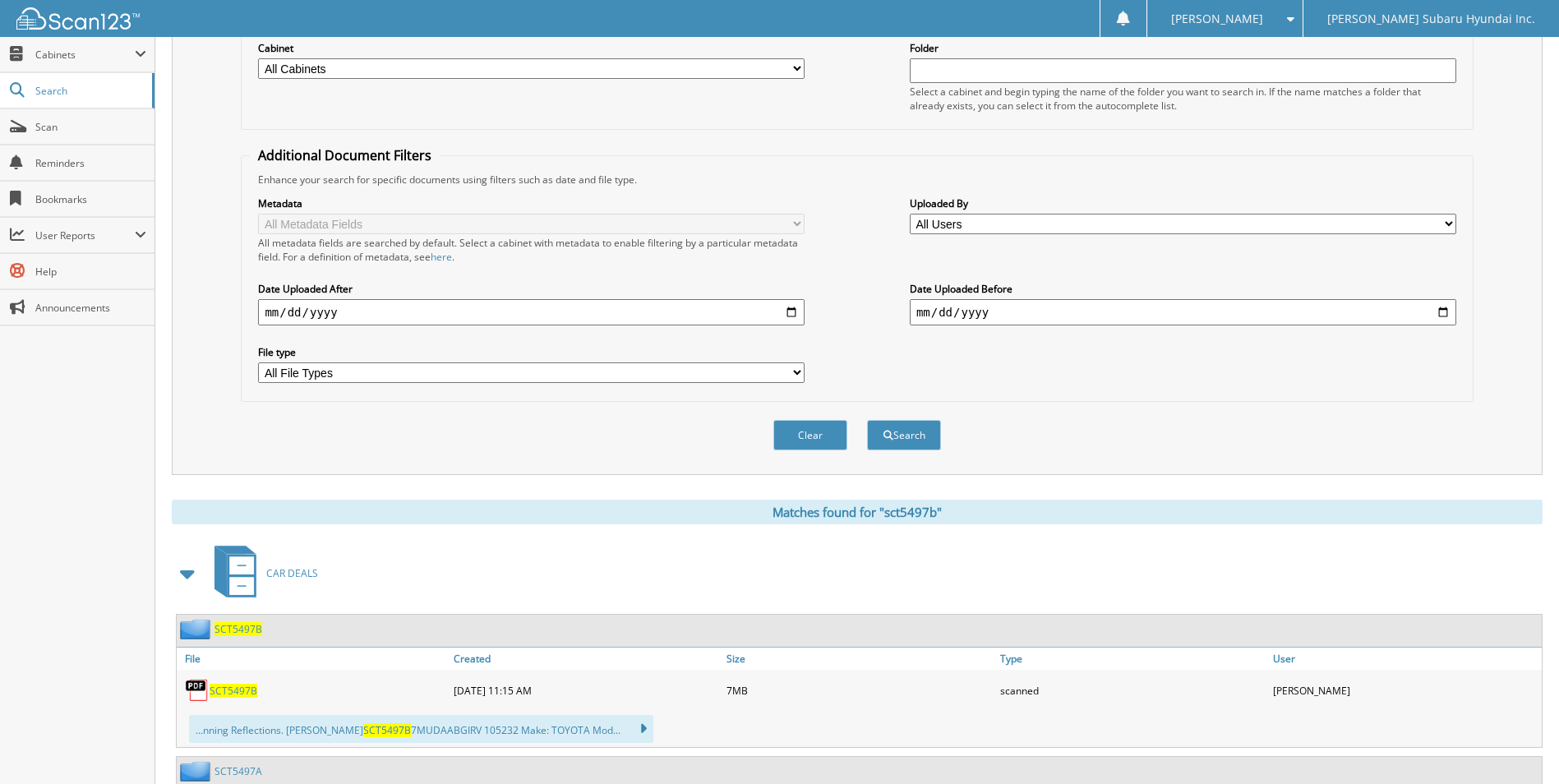
scroll to position [246, 0]
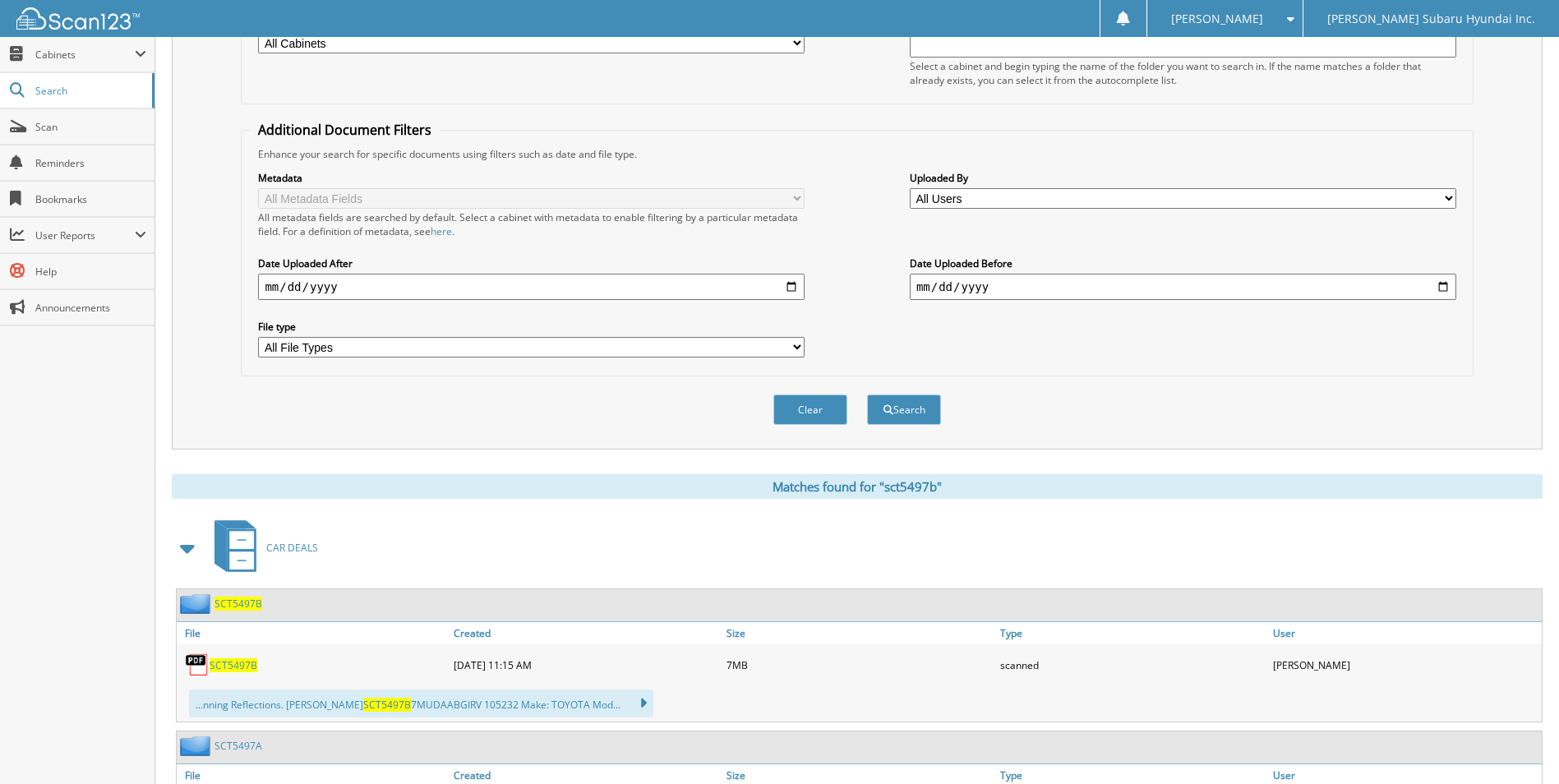
click at [239, 672] on span "SCT5497B" at bounding box center [233, 665] width 47 height 14
